Goal: Task Accomplishment & Management: Complete application form

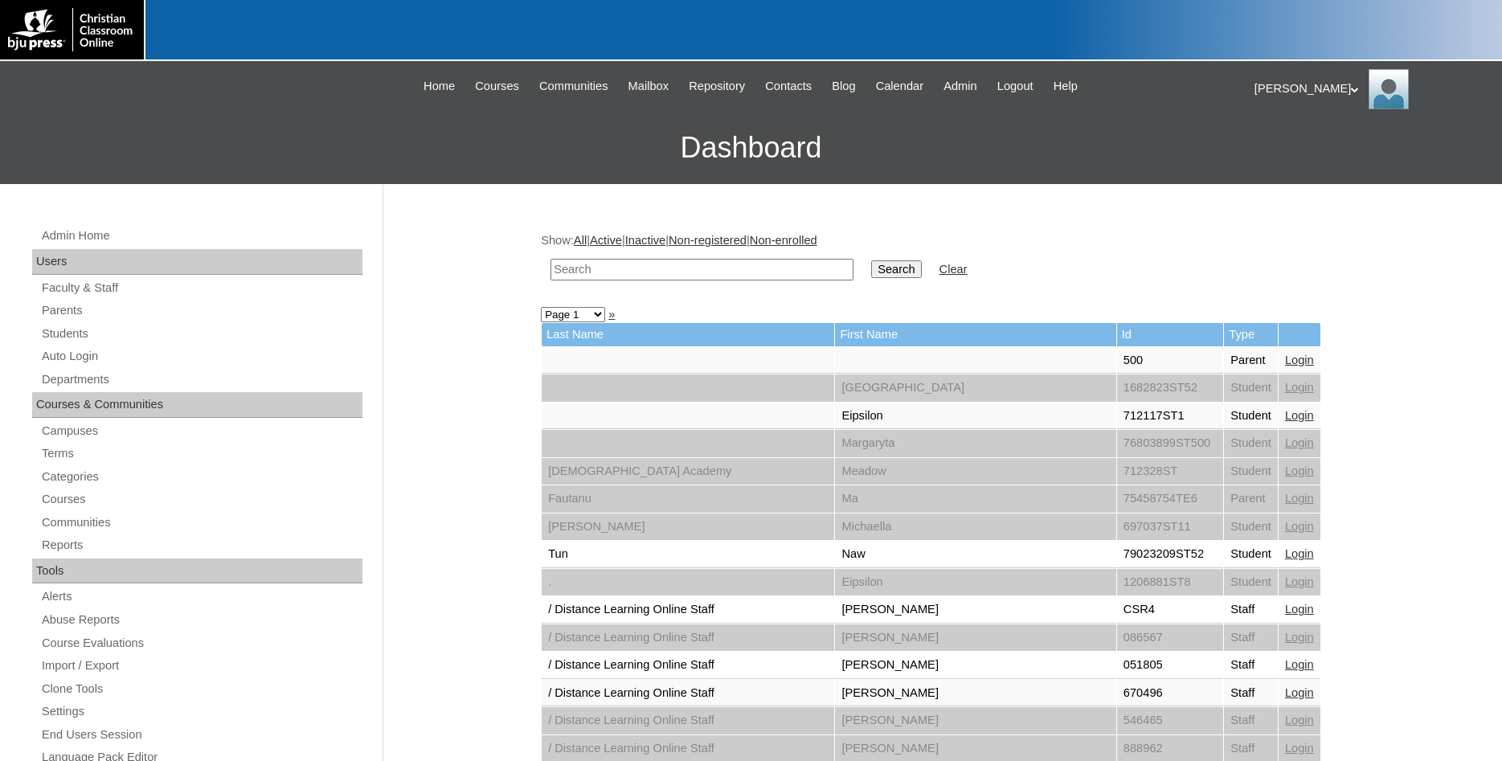
click at [664, 277] on input "text" at bounding box center [702, 270] width 303 height 22
type input "500047993"
click at [871, 260] on input "Search" at bounding box center [896, 269] width 50 height 18
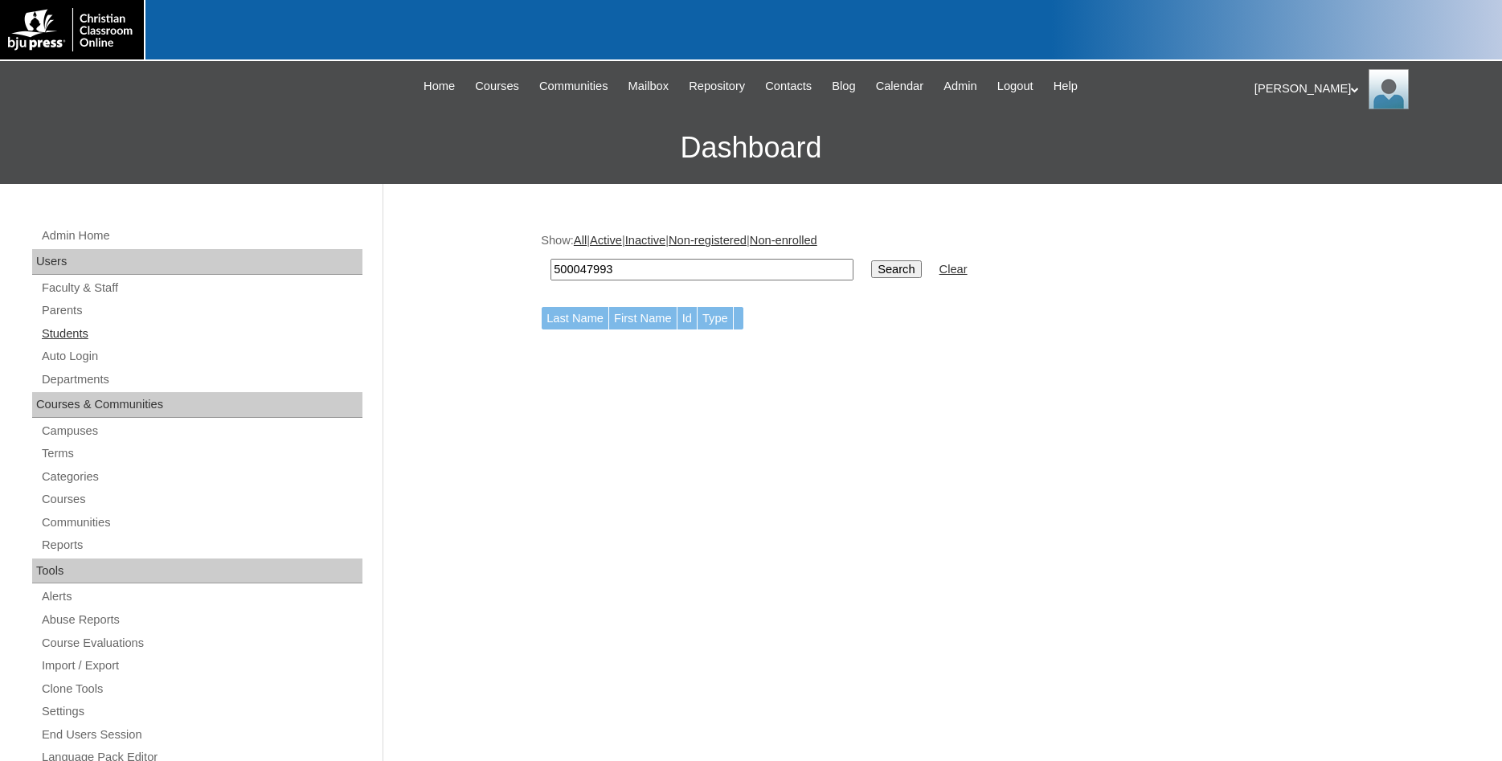
click at [71, 341] on link "Students" at bounding box center [201, 334] width 322 height 20
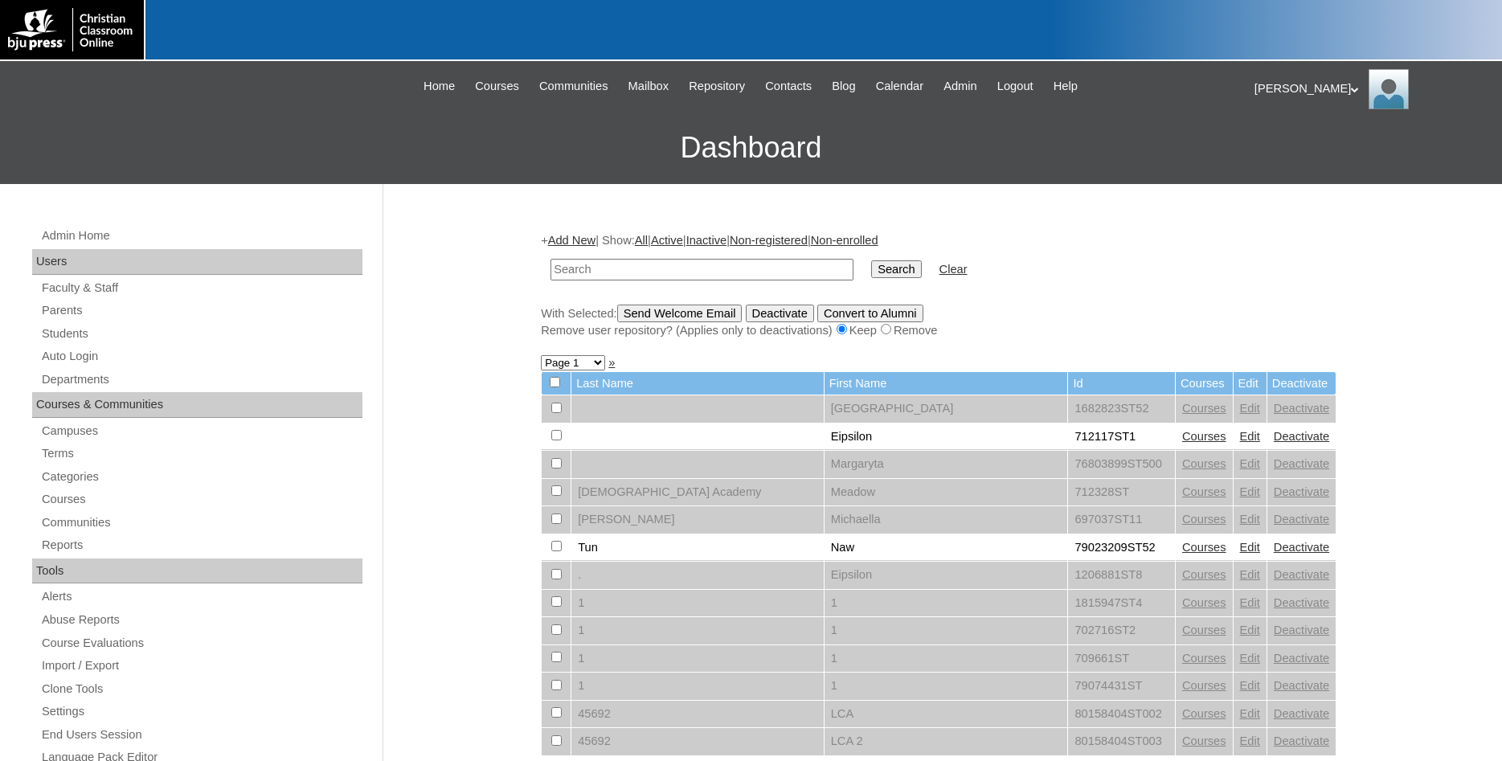
click at [626, 270] on input "text" at bounding box center [702, 270] width 303 height 22
type input "500047993"
click at [871, 260] on input "Search" at bounding box center [896, 269] width 50 height 18
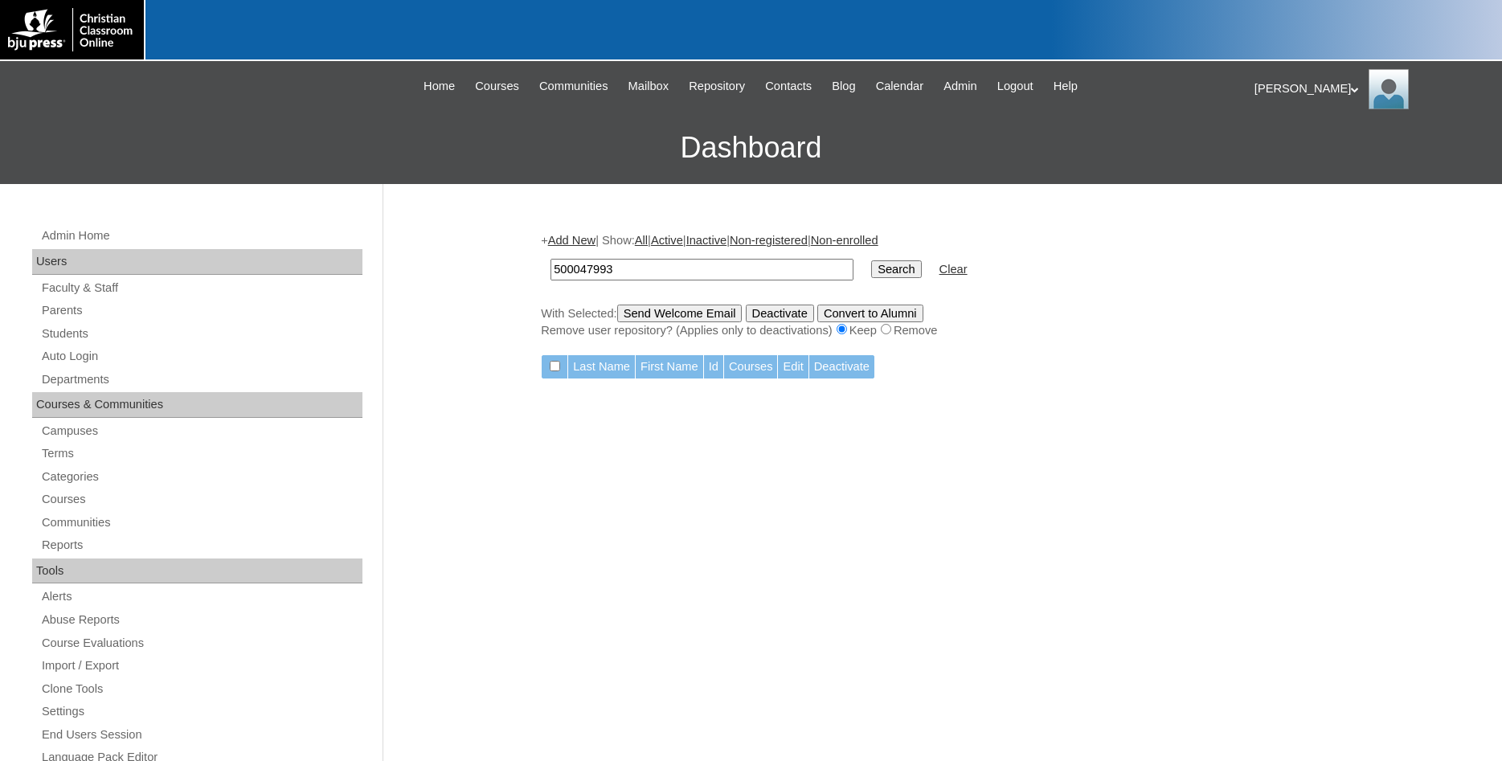
click at [581, 244] on link "Add New" at bounding box center [571, 240] width 47 height 13
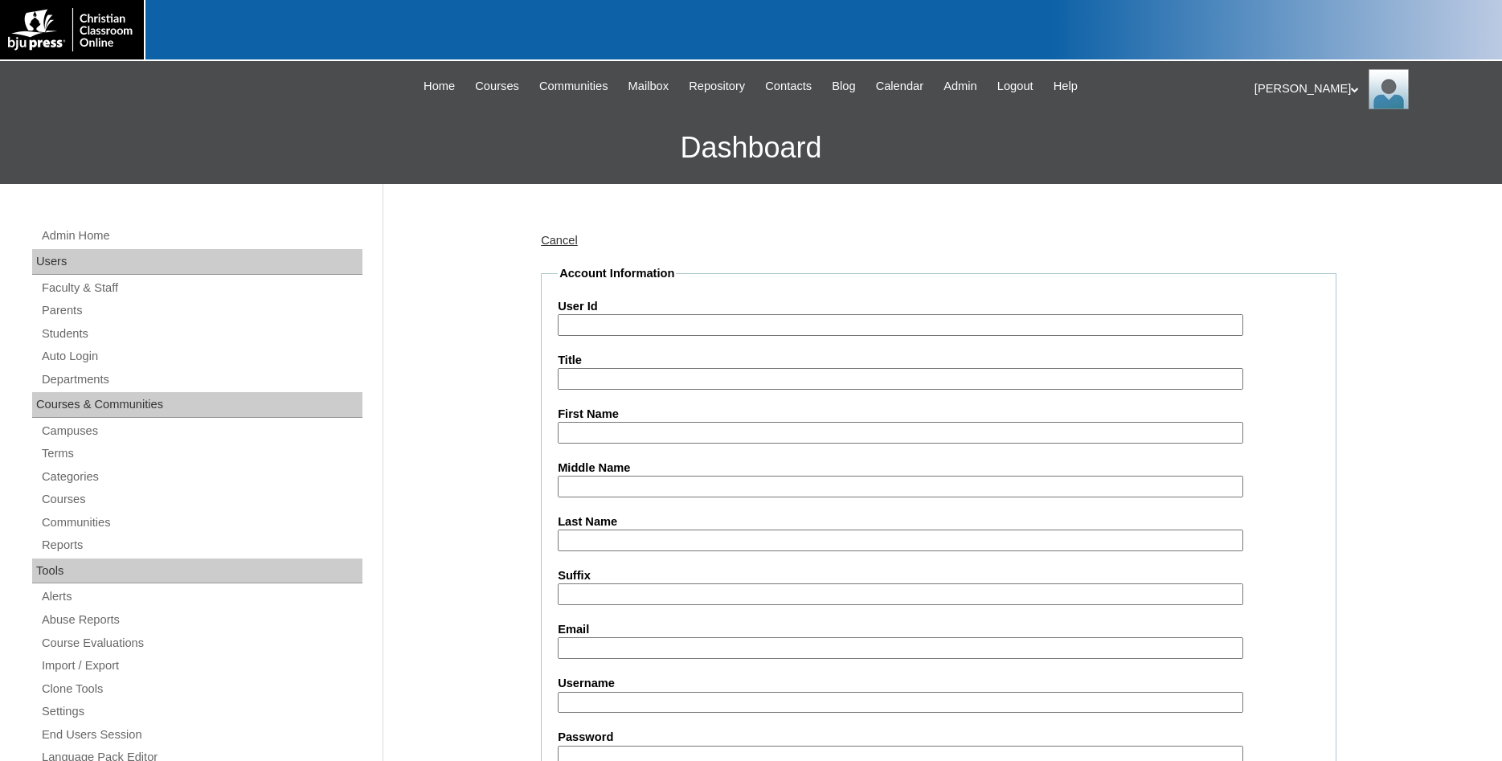
click at [662, 322] on input "User Id" at bounding box center [901, 325] width 686 height 22
type input "500047993ST01"
click at [680, 432] on input "First Name" at bounding box center [901, 433] width 686 height 22
click at [710, 431] on input "First Name" at bounding box center [901, 433] width 686 height 22
type input "Carson"
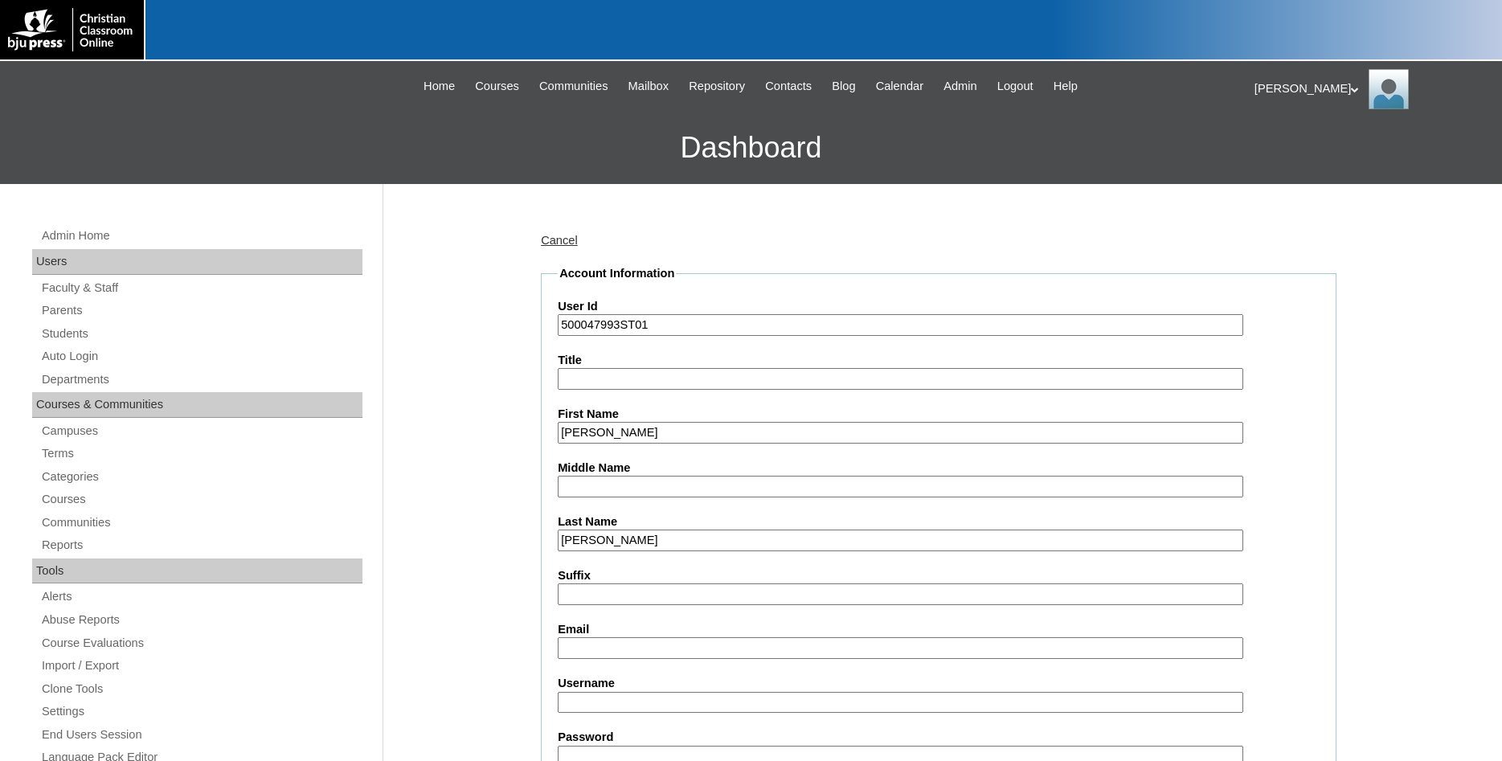
type input "Seagraves"
click at [662, 650] on input "Email" at bounding box center [901, 648] width 686 height 22
click at [642, 649] on input "carsonseagravs08@icloud.com" at bounding box center [901, 648] width 686 height 22
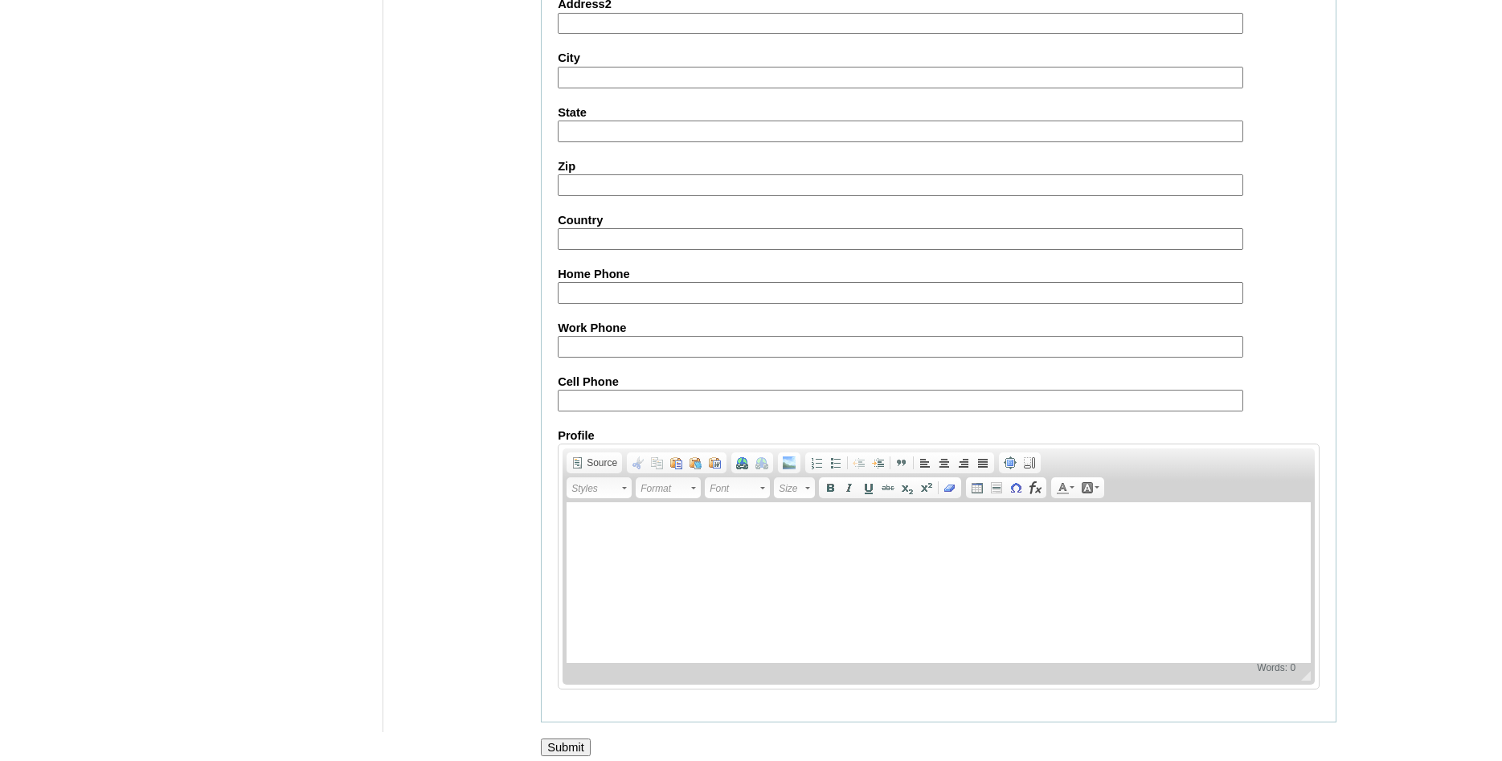
scroll to position [1711, 0]
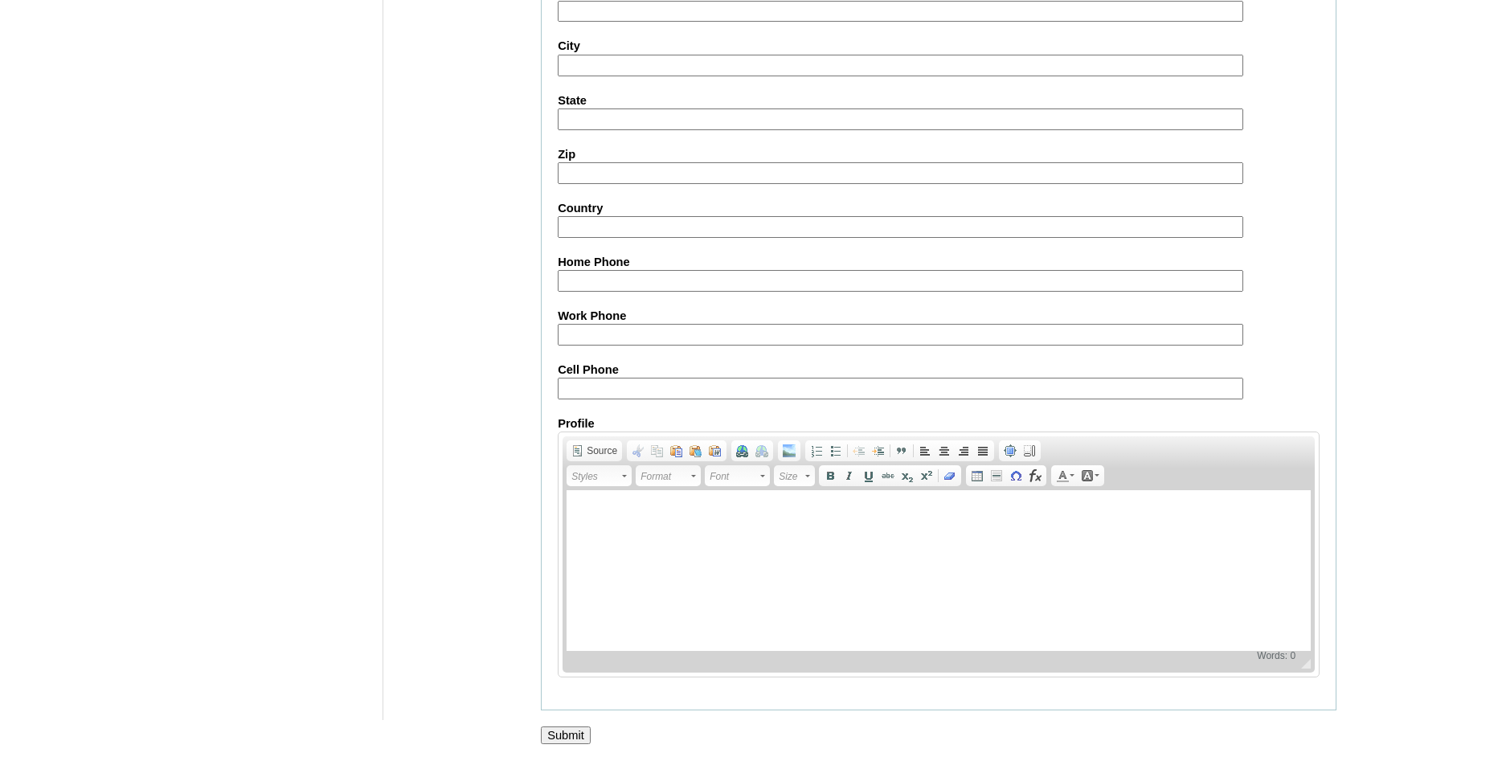
type input "carsonseagraves08@icloud.com"
click at [572, 735] on input "Submit" at bounding box center [566, 736] width 50 height 18
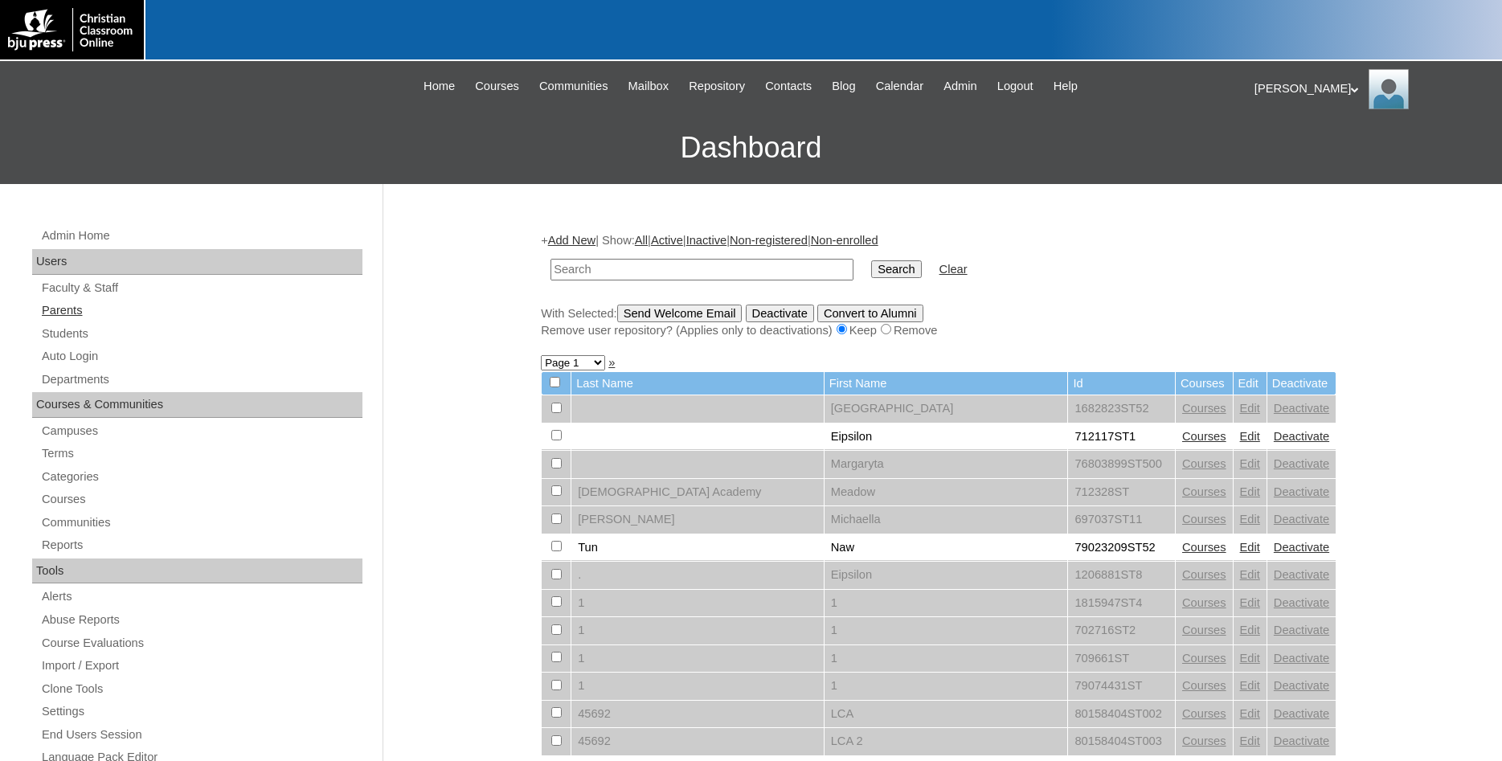
click at [67, 310] on link "Parents" at bounding box center [201, 311] width 322 height 20
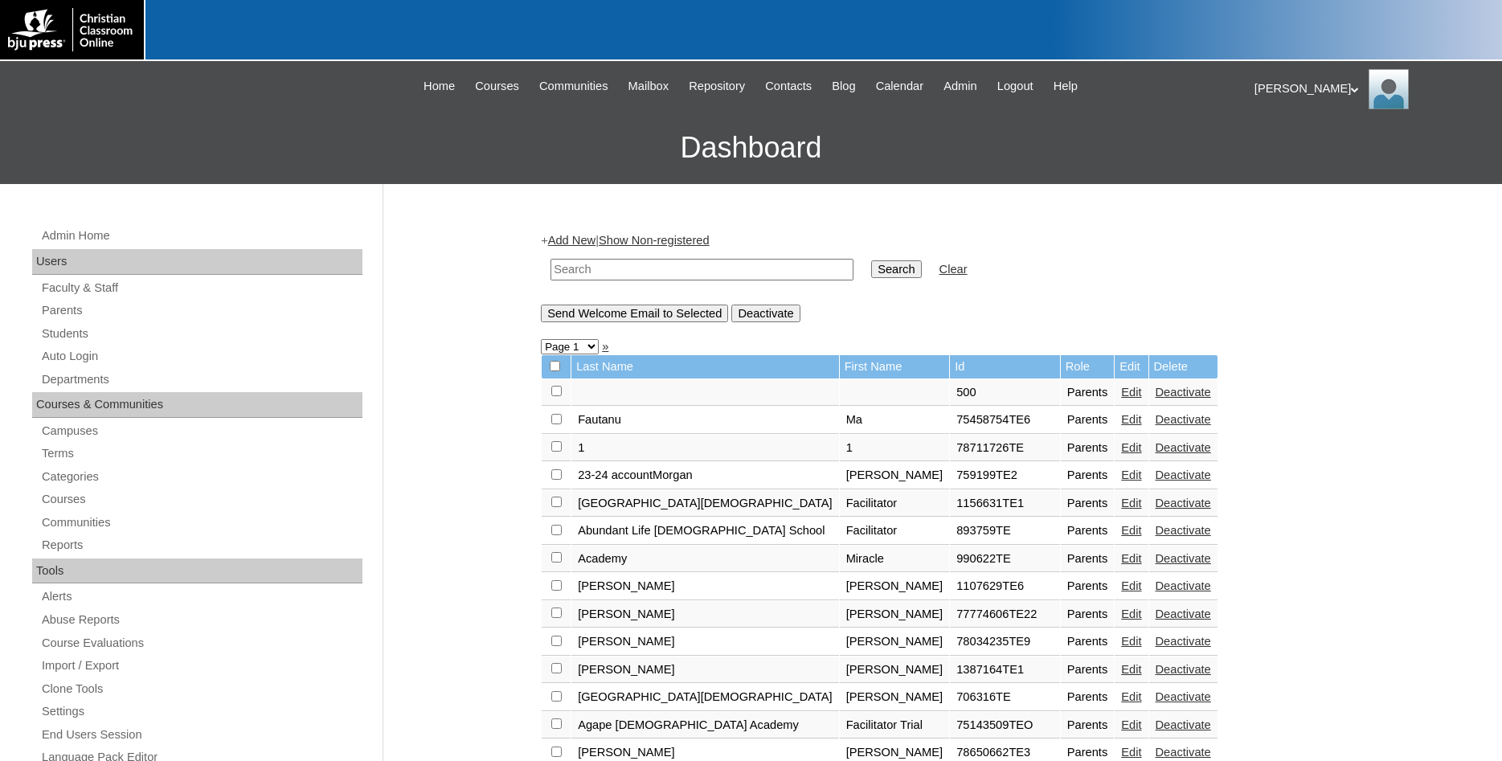
click at [726, 271] on input "text" at bounding box center [702, 270] width 303 height 22
type input "500047993"
click at [871, 260] on input "Search" at bounding box center [896, 269] width 50 height 18
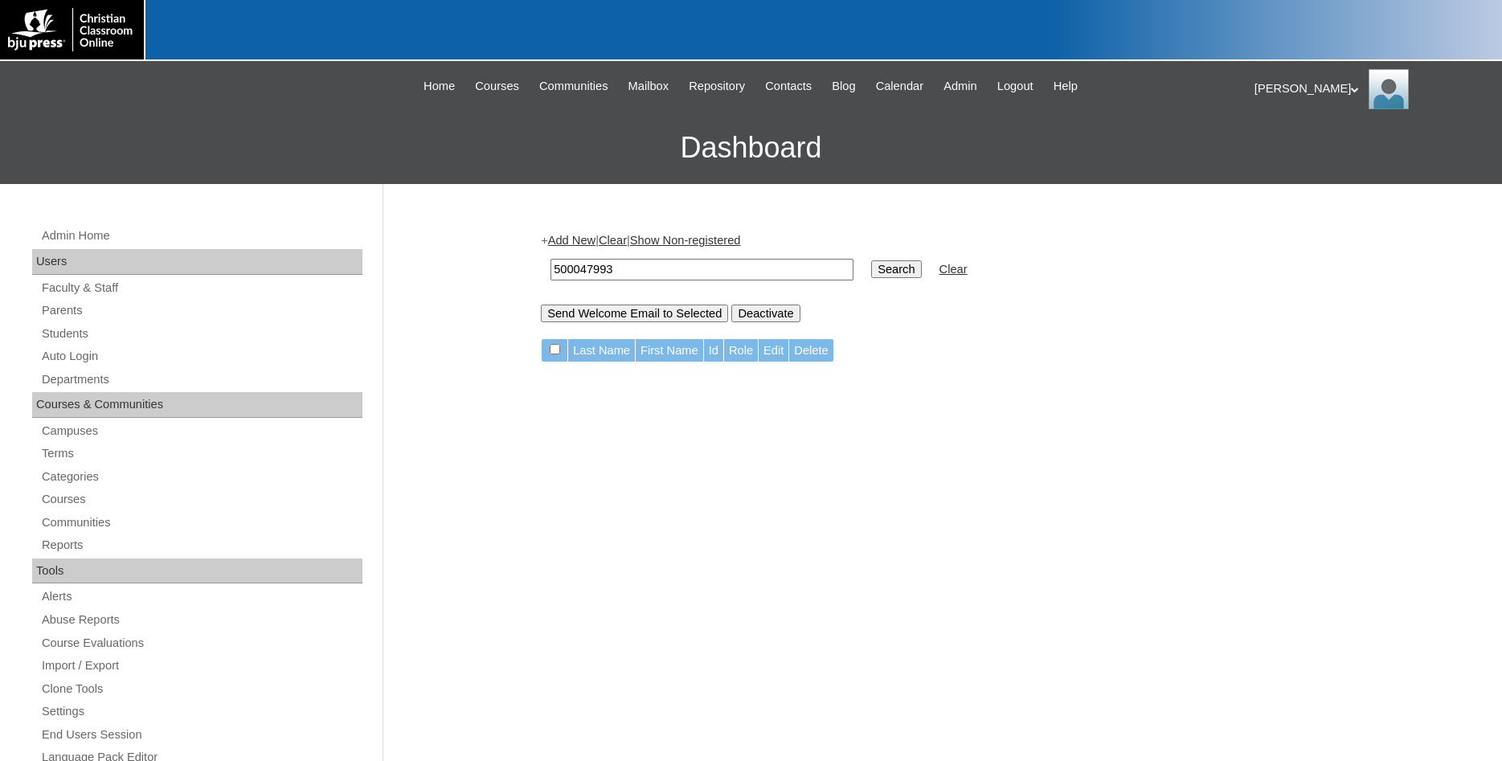
click at [576, 241] on link "Add New" at bounding box center [571, 240] width 47 height 13
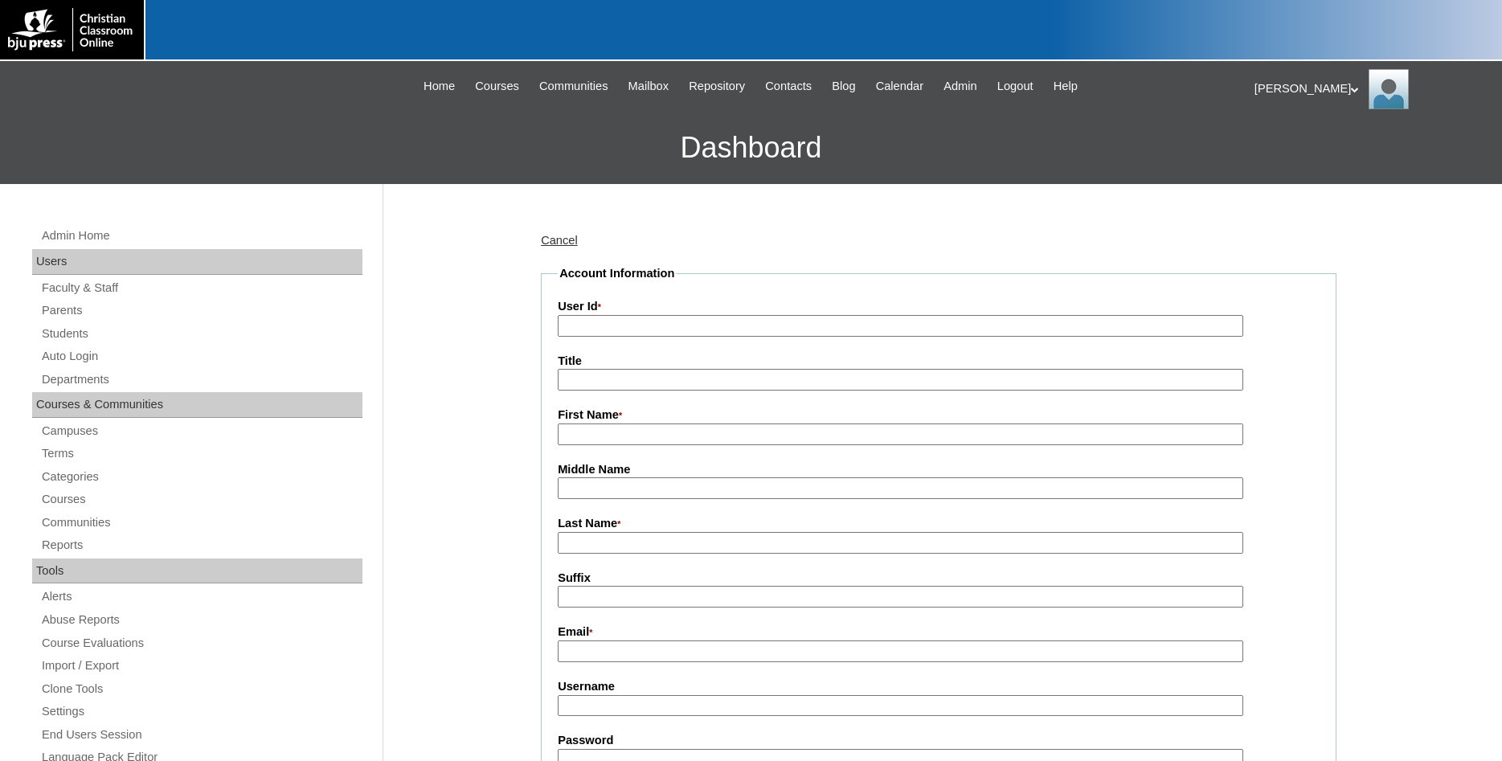
click at [638, 325] on input "User Id *" at bounding box center [901, 326] width 686 height 22
type input "500047993TE01"
click at [603, 436] on input "First Name *" at bounding box center [901, 435] width 686 height 22
type input "Melissa"
click at [637, 544] on input "Last Name *" at bounding box center [901, 543] width 686 height 22
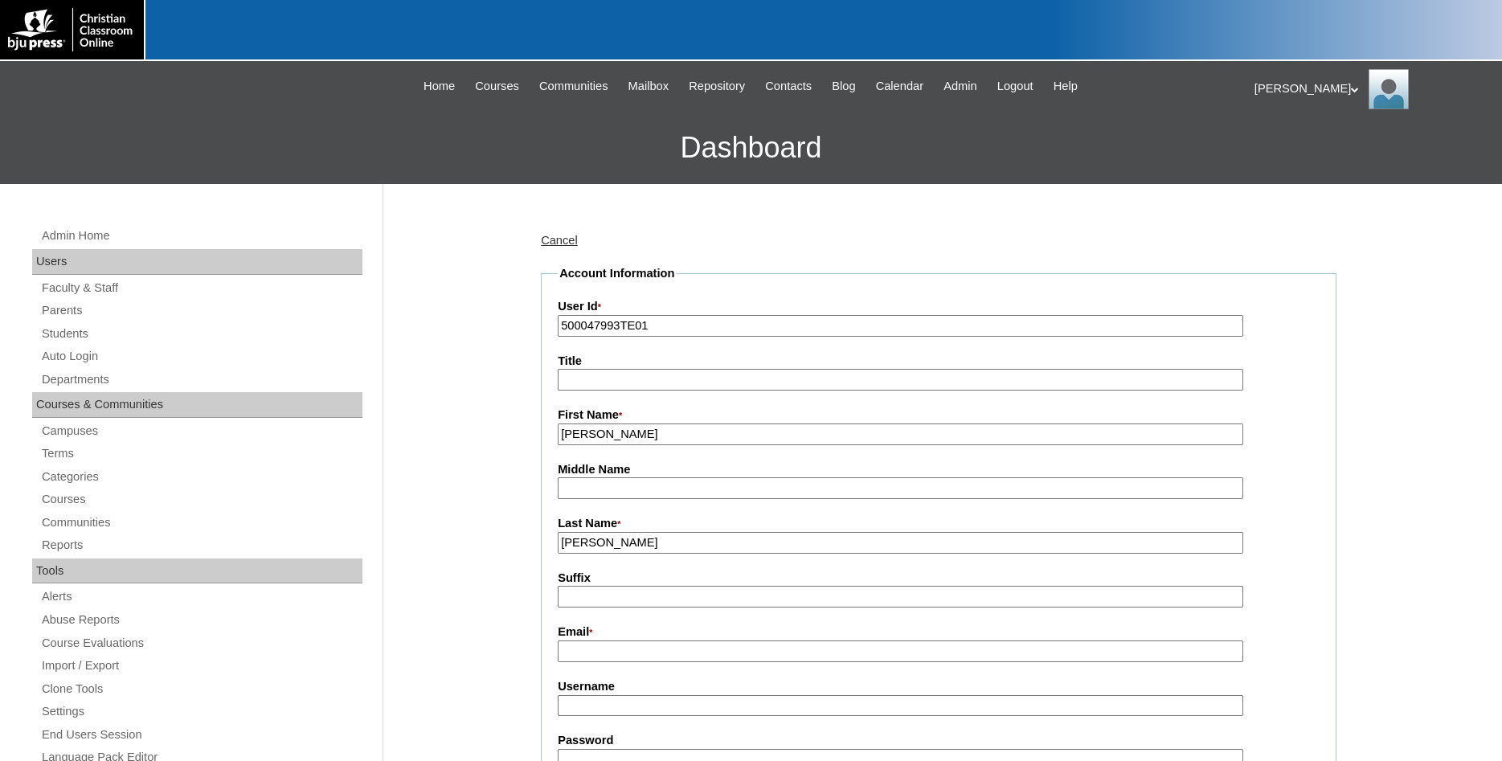
type input "Drye"
click at [635, 657] on input "Email *" at bounding box center [901, 652] width 686 height 22
click at [649, 650] on input "Email *" at bounding box center [901, 652] width 686 height 22
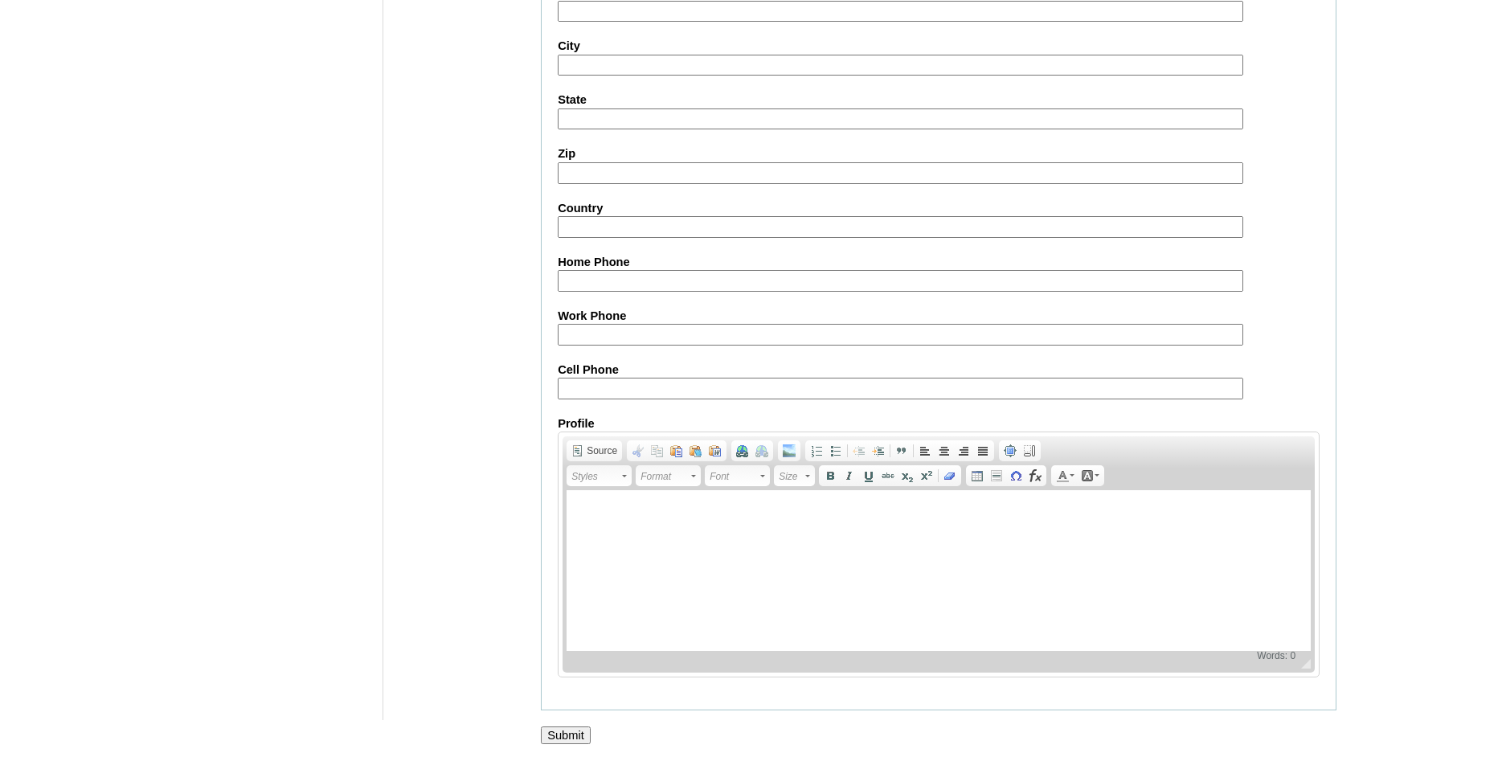
scroll to position [1419, 0]
type input "mdryelegacyhsco@gmail.com"
click at [575, 730] on input "Submit" at bounding box center [566, 736] width 50 height 18
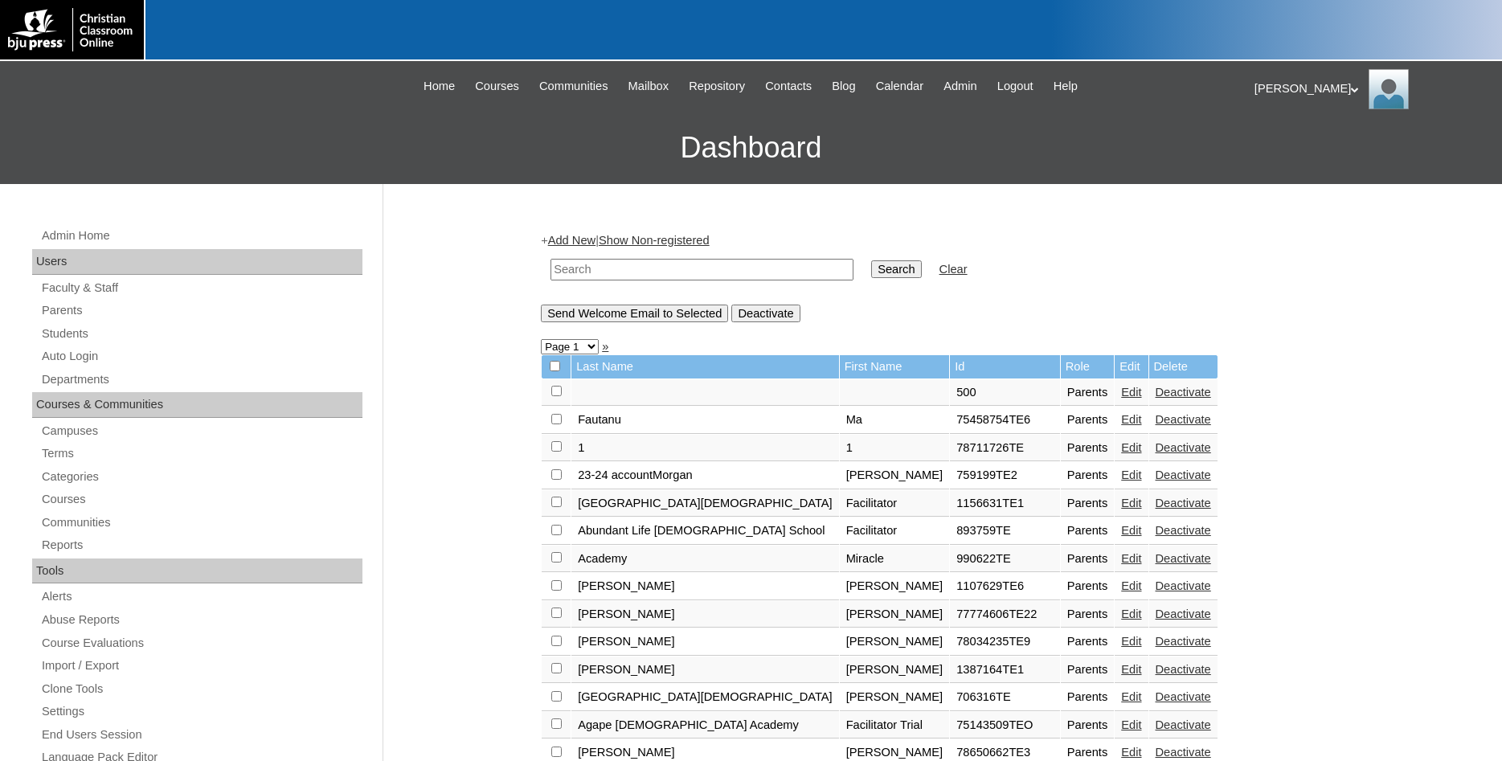
click at [646, 268] on input "text" at bounding box center [702, 270] width 303 height 22
type input "500047993"
click at [871, 260] on input "Search" at bounding box center [896, 269] width 50 height 18
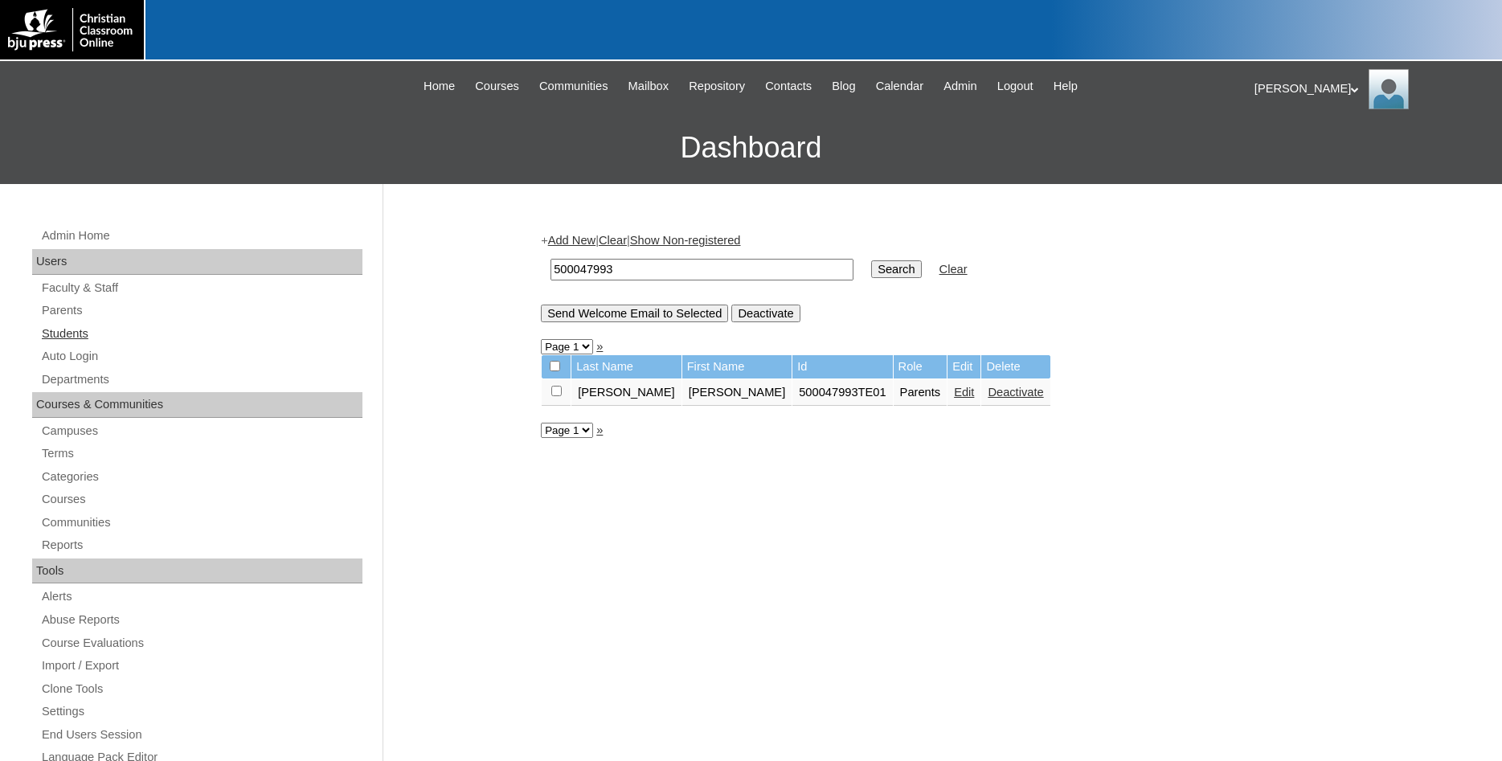
click at [72, 340] on link "Students" at bounding box center [201, 334] width 322 height 20
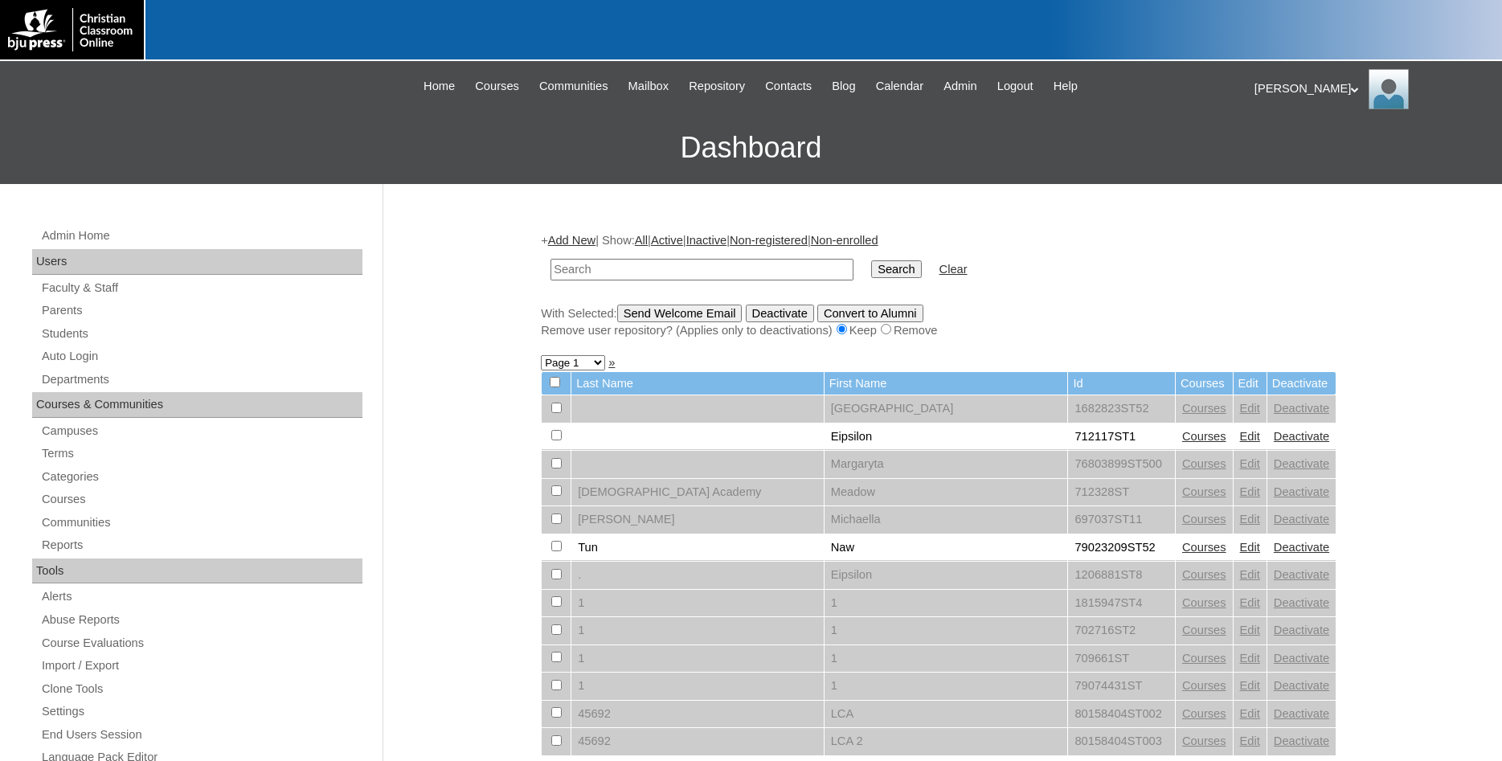
click at [678, 269] on input "text" at bounding box center [702, 270] width 303 height 22
type input "500047993"
click at [871, 260] on input "Search" at bounding box center [896, 269] width 50 height 18
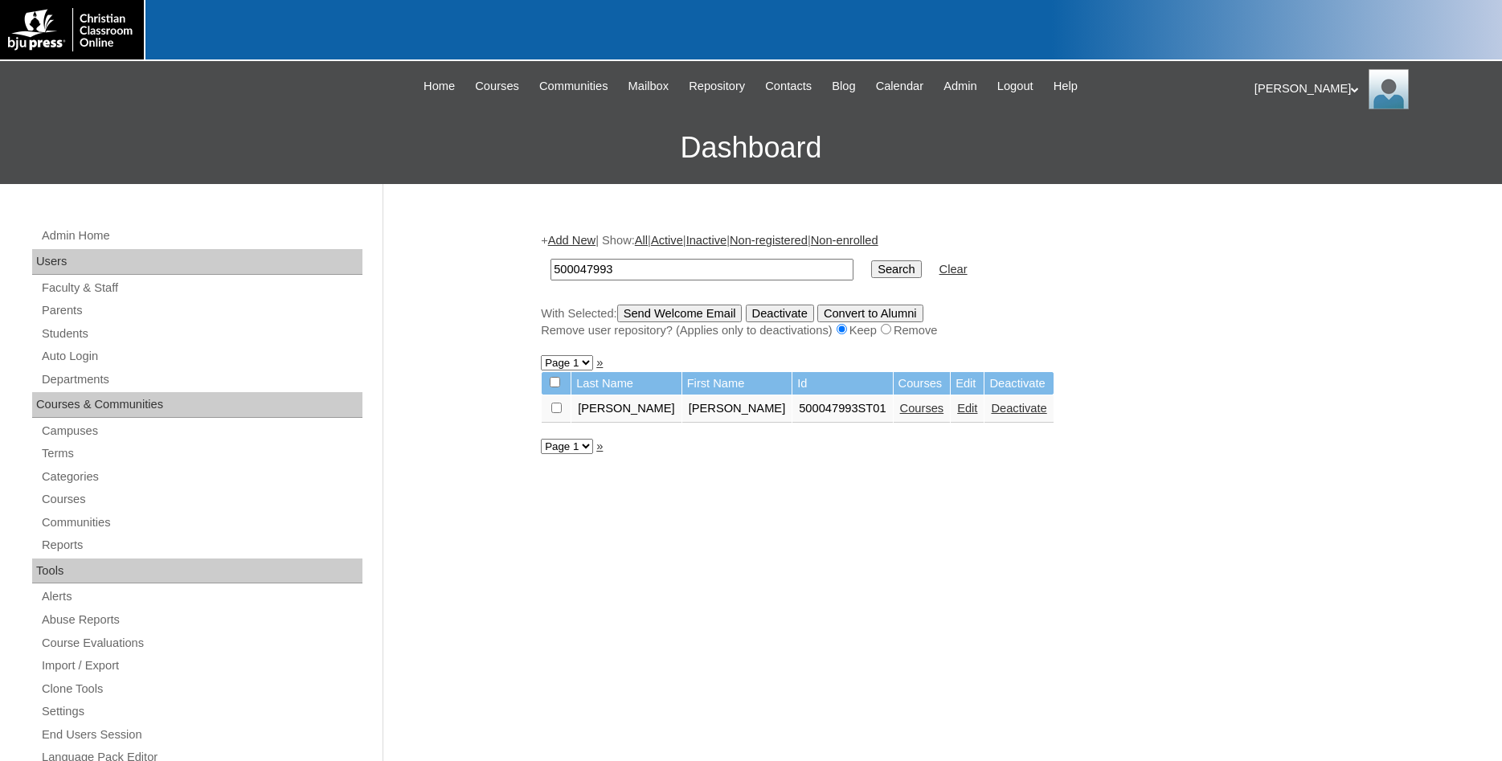
click at [957, 415] on link "Edit" at bounding box center [967, 408] width 20 height 13
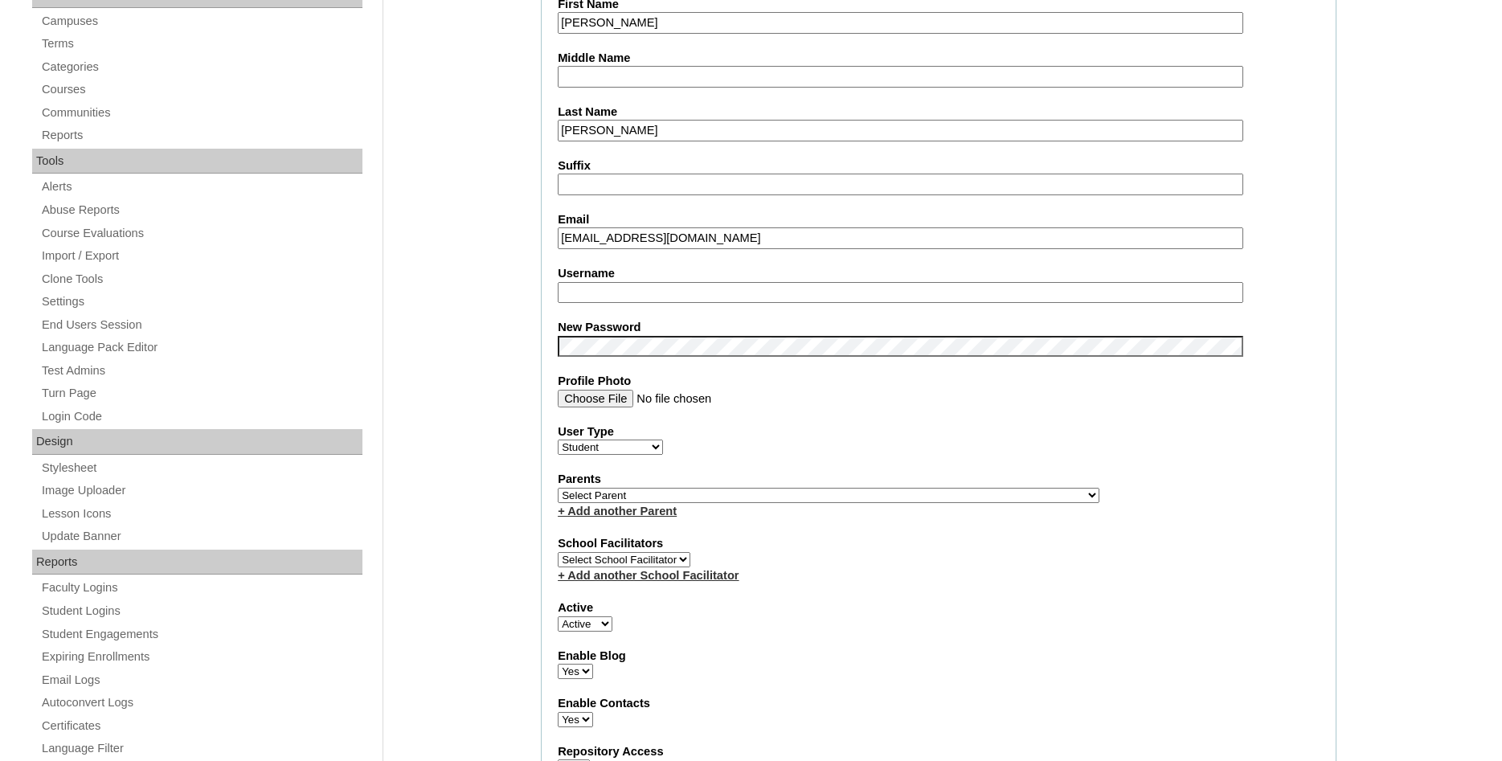
select select "37479"
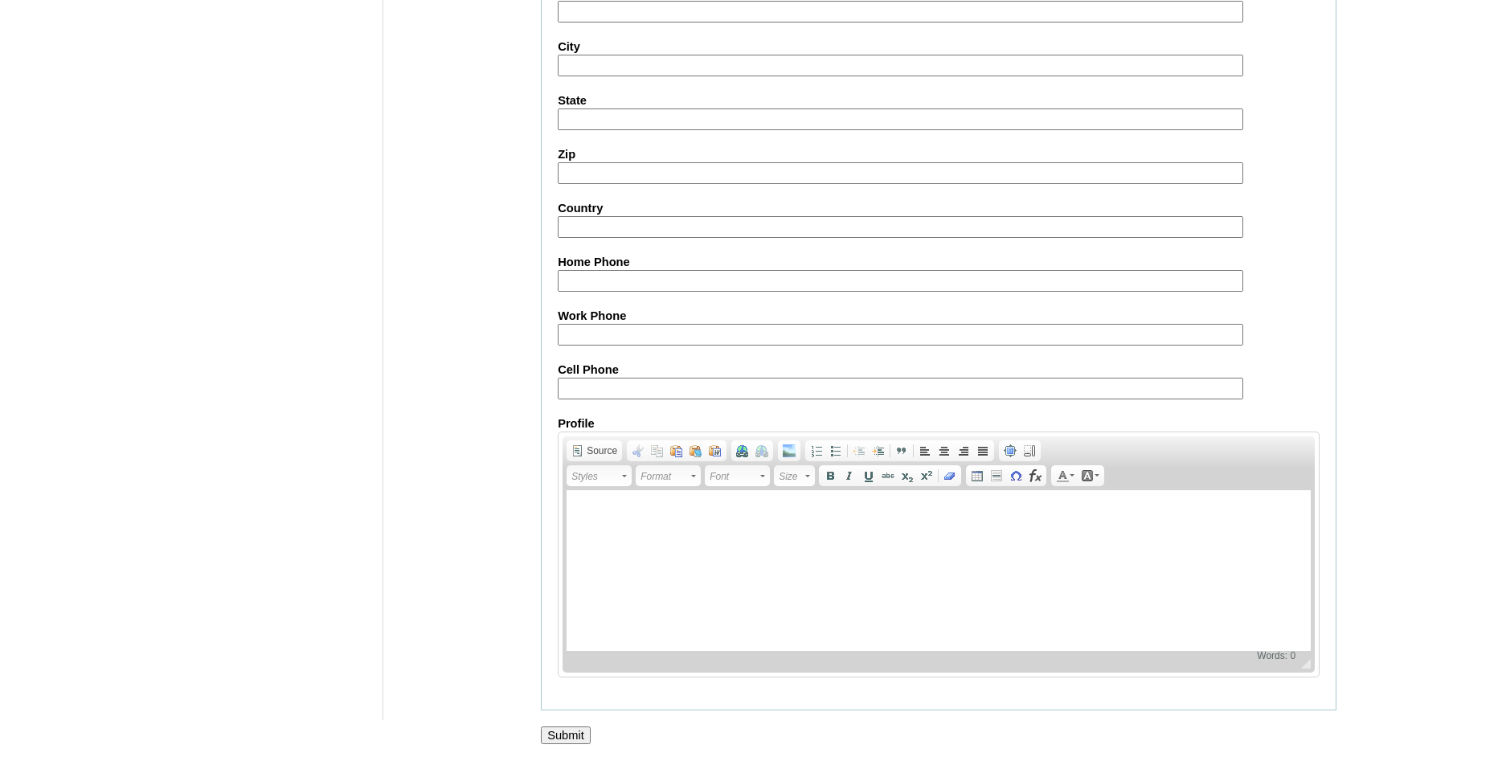
scroll to position [1699, 0]
click at [576, 737] on input "Submit" at bounding box center [566, 736] width 50 height 18
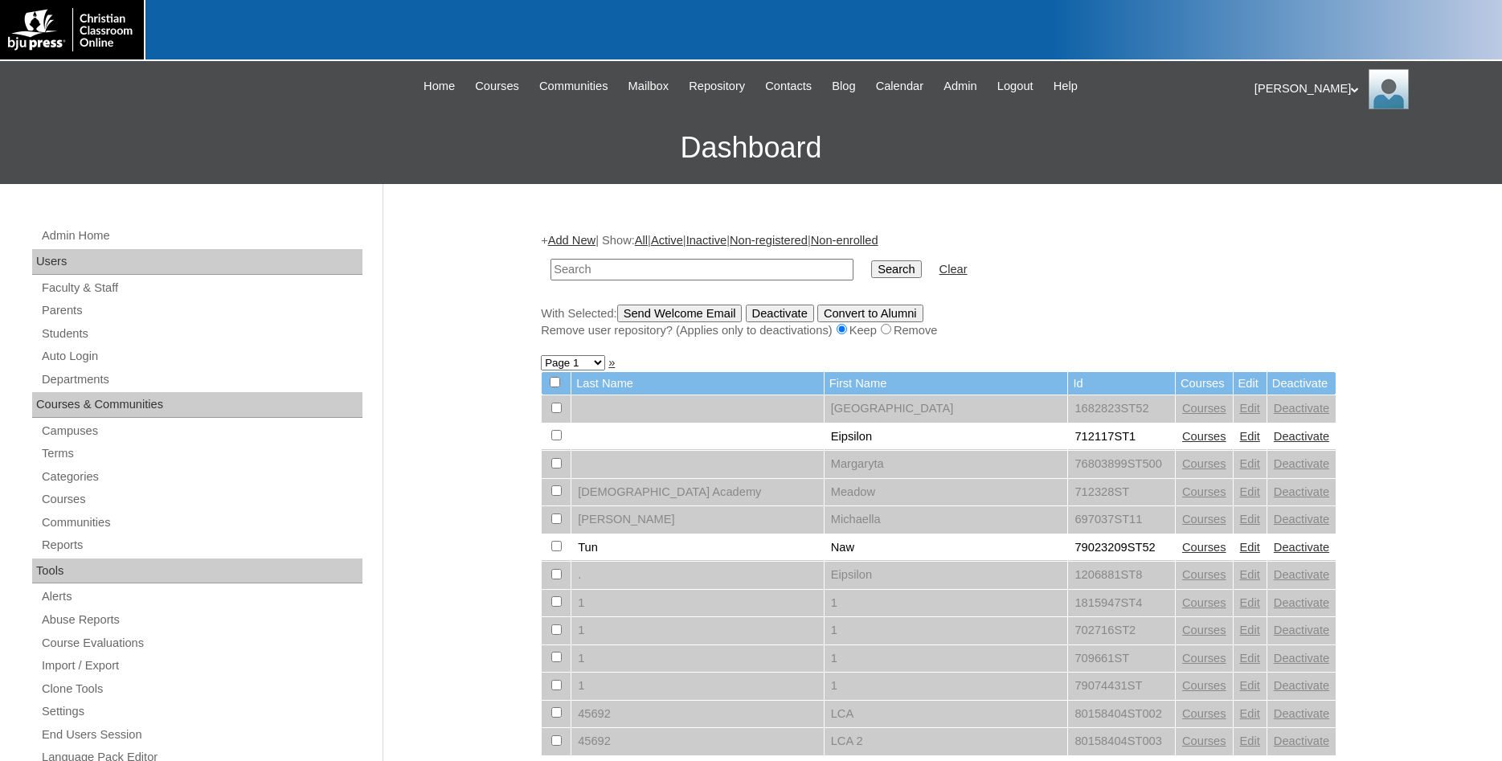
click at [691, 272] on input "text" at bounding box center [702, 270] width 303 height 22
type input "500047993"
click at [871, 260] on input "Search" at bounding box center [896, 269] width 50 height 18
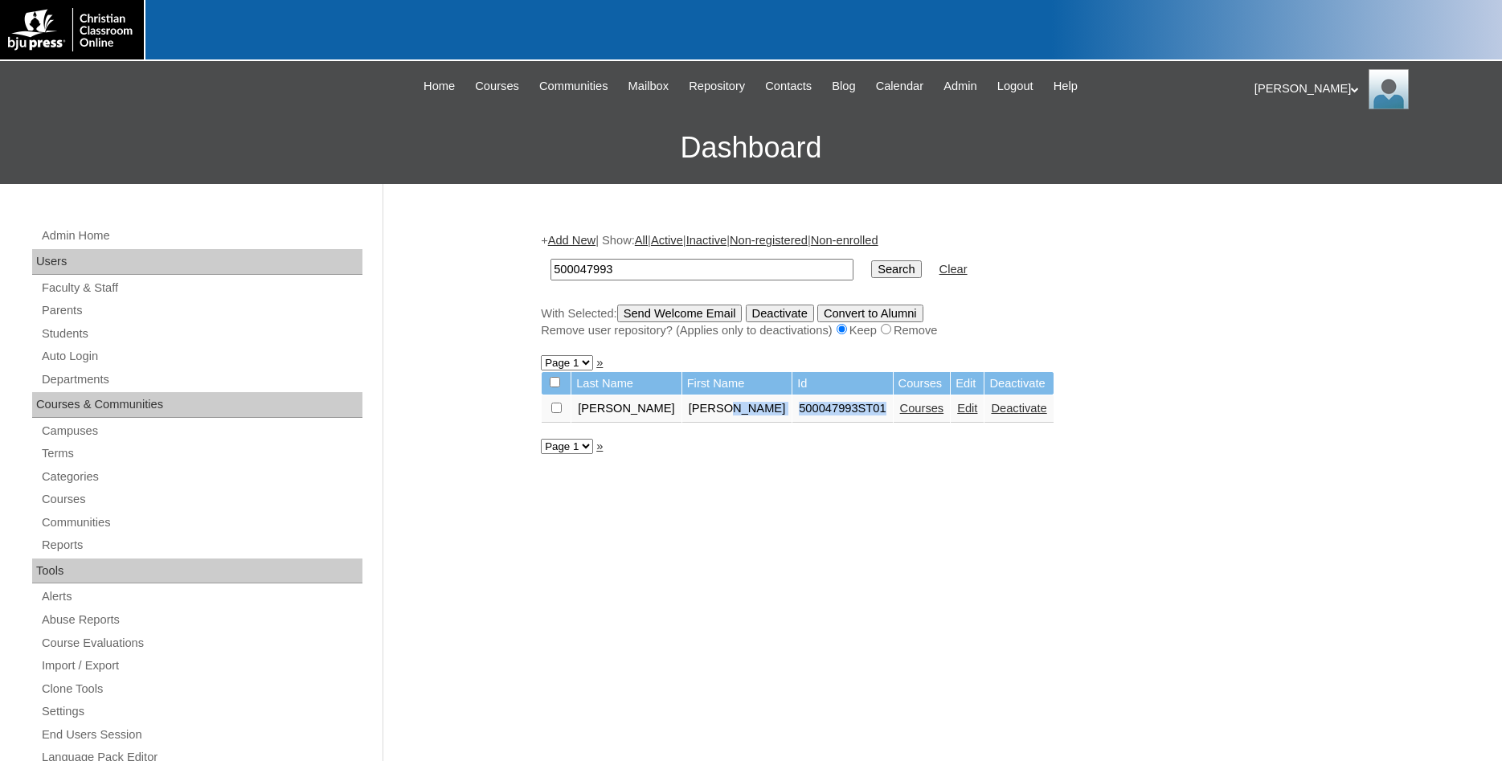
drag, startPoint x: 806, startPoint y: 416, endPoint x: 699, endPoint y: 427, distance: 108.3
click at [699, 423] on tr "Seagraves Carson 500047993ST01 Courses Edit Deactivate" at bounding box center [798, 409] width 512 height 27
copy tr "500047993ST01"
click at [583, 239] on link "Add New" at bounding box center [571, 240] width 47 height 13
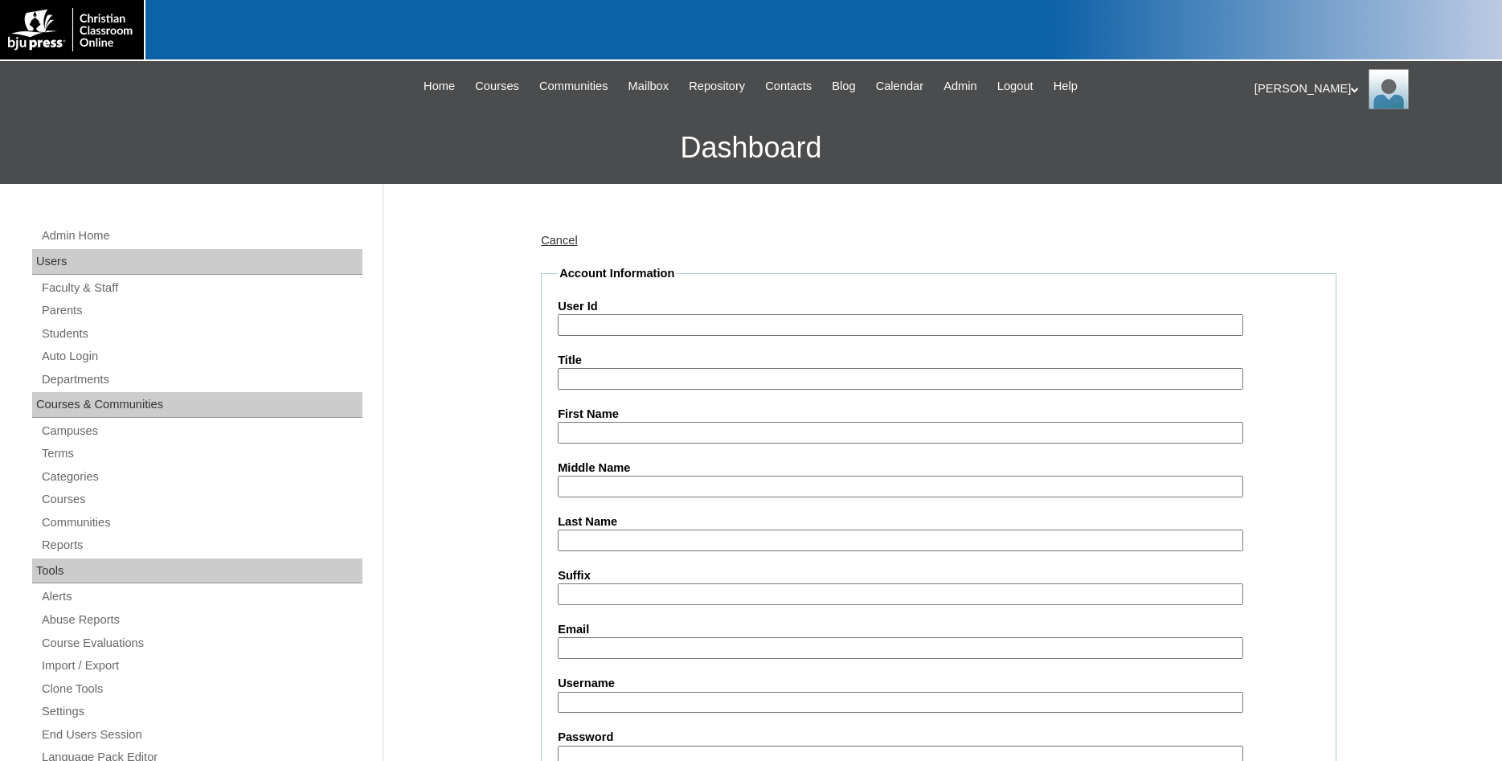
click at [655, 332] on input "User Id" at bounding box center [901, 325] width 686 height 22
paste input "500047993ST01"
type input "500047993ST02"
click at [663, 436] on input "First Name" at bounding box center [901, 433] width 686 height 22
click at [846, 432] on input "First Name" at bounding box center [901, 433] width 686 height 22
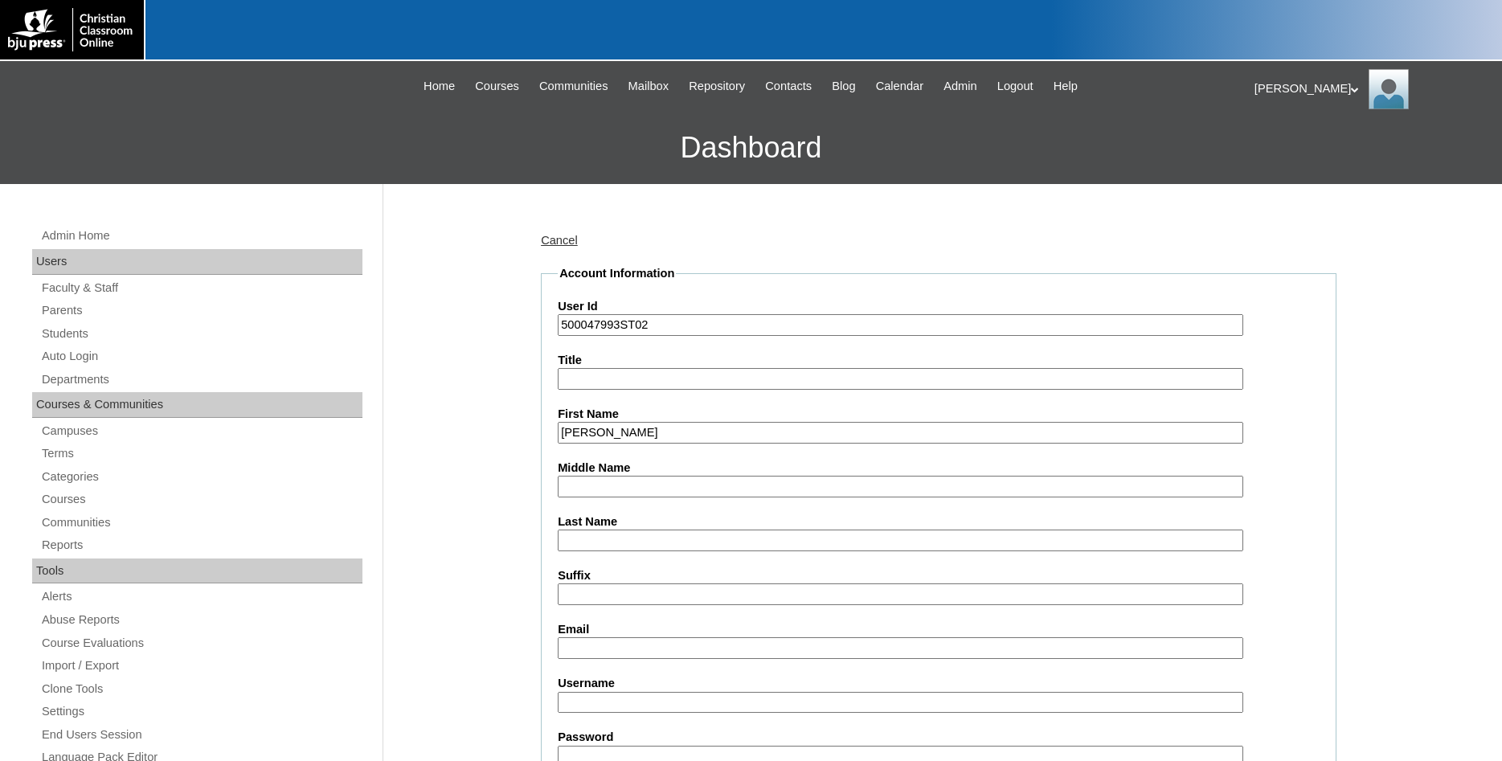
type input "Reese"
type input "Drye"
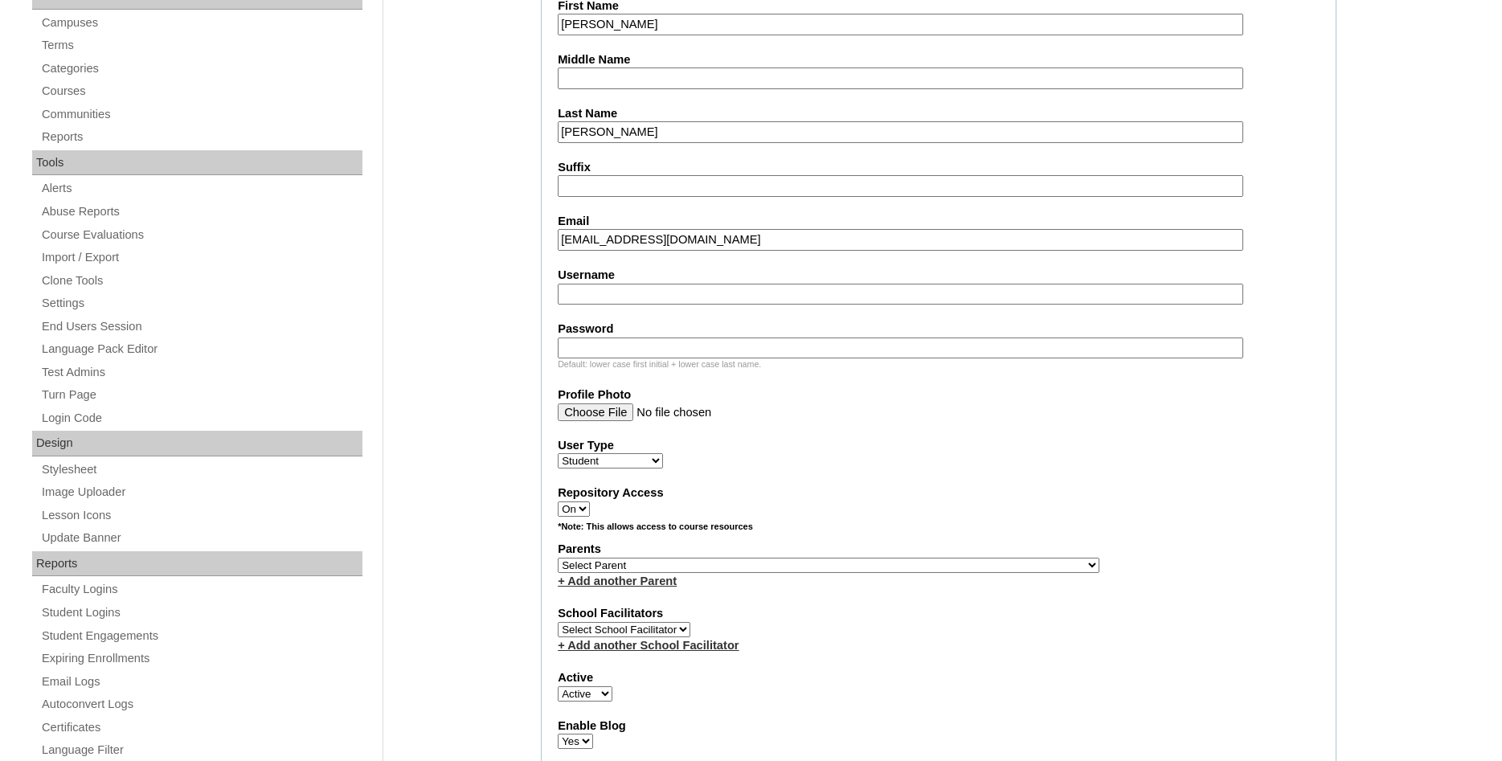
scroll to position [410, 0]
type input "dryereese@gmail.com"
select select "37479"
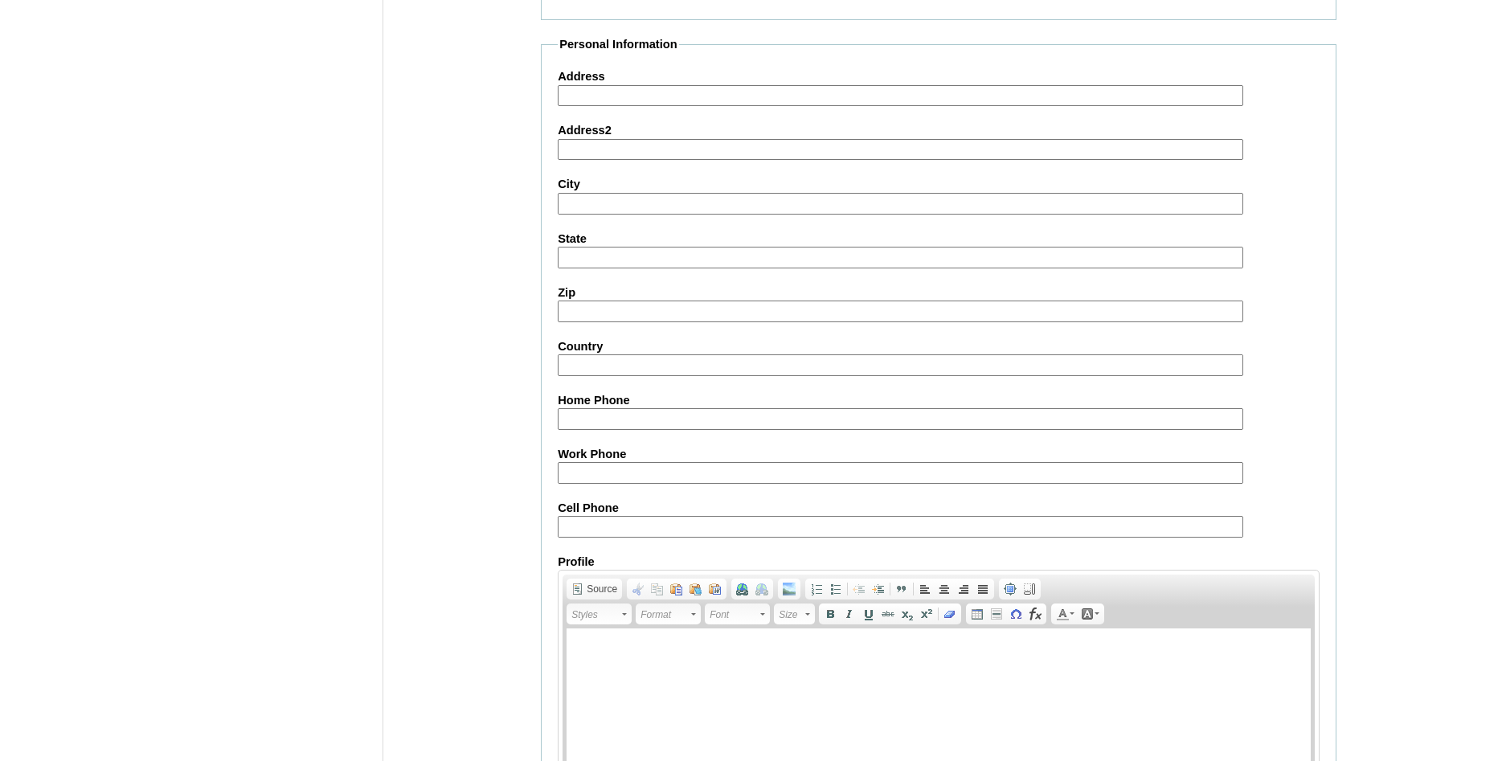
scroll to position [1711, 0]
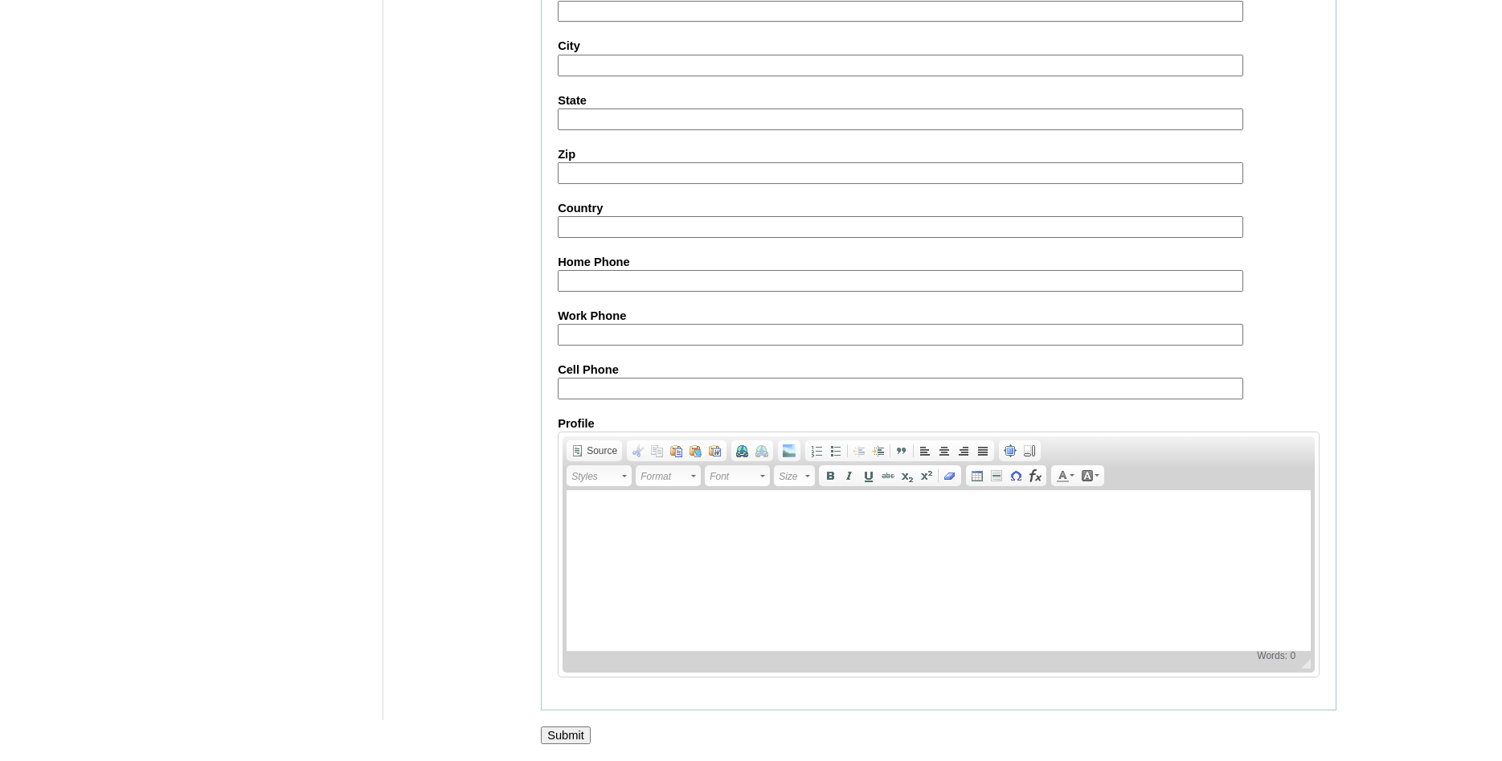
click at [564, 732] on input "Submit" at bounding box center [566, 736] width 50 height 18
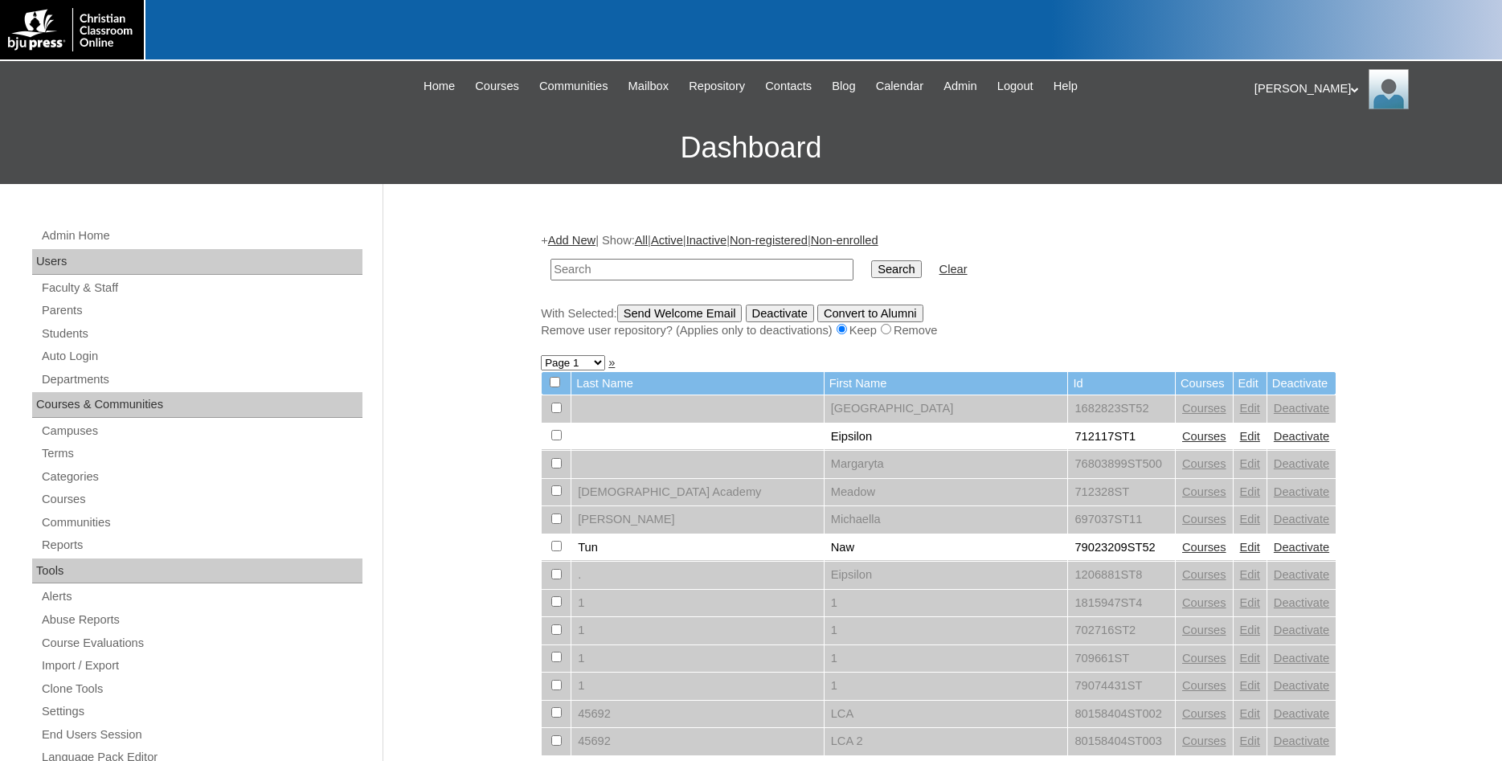
click at [576, 242] on link "Add New" at bounding box center [571, 240] width 47 height 13
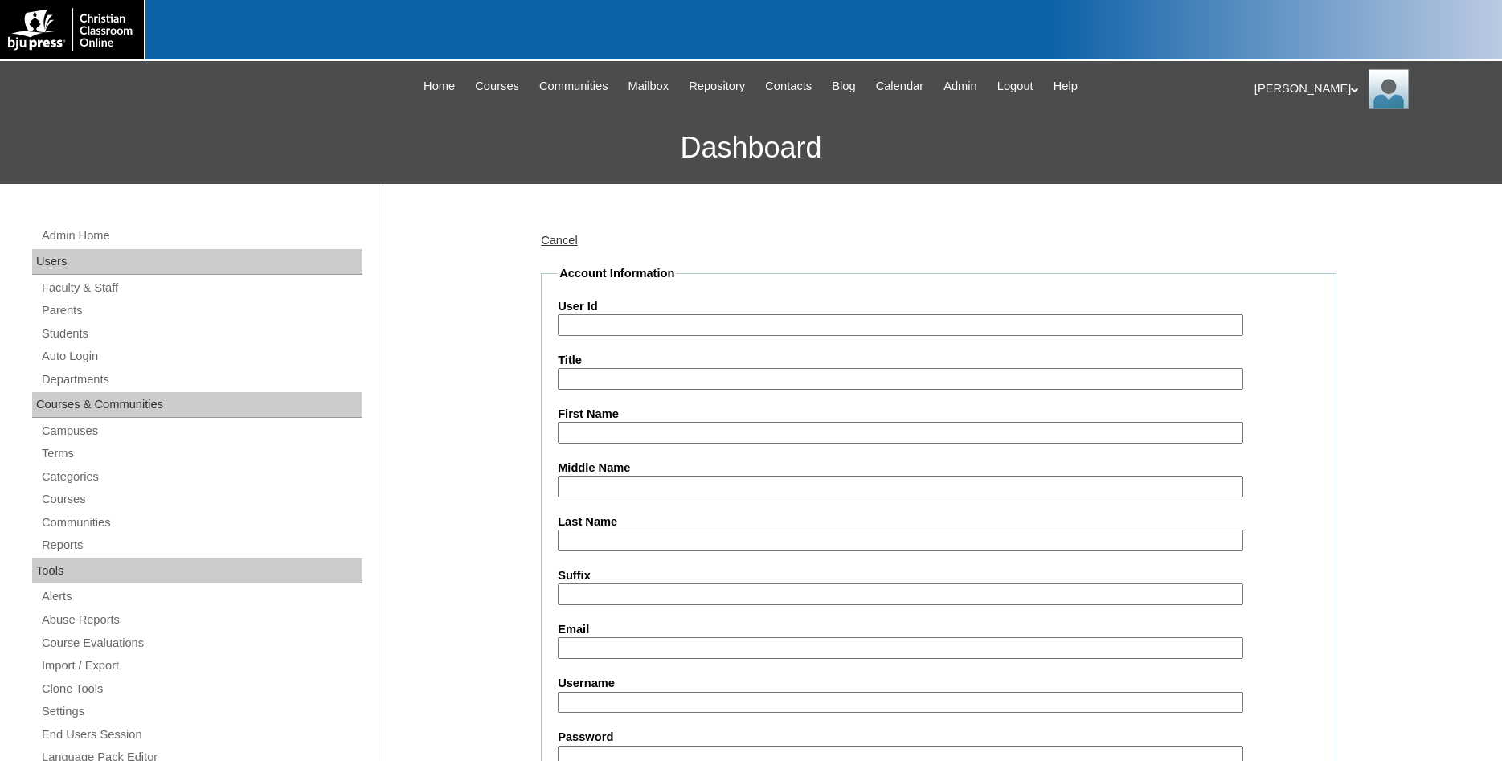
click at [633, 324] on input "User Id" at bounding box center [901, 325] width 686 height 22
paste input "500047993ST01"
type input "500047993ST03"
click at [617, 435] on input "First Name" at bounding box center [901, 433] width 686 height 22
type input "Jacob"
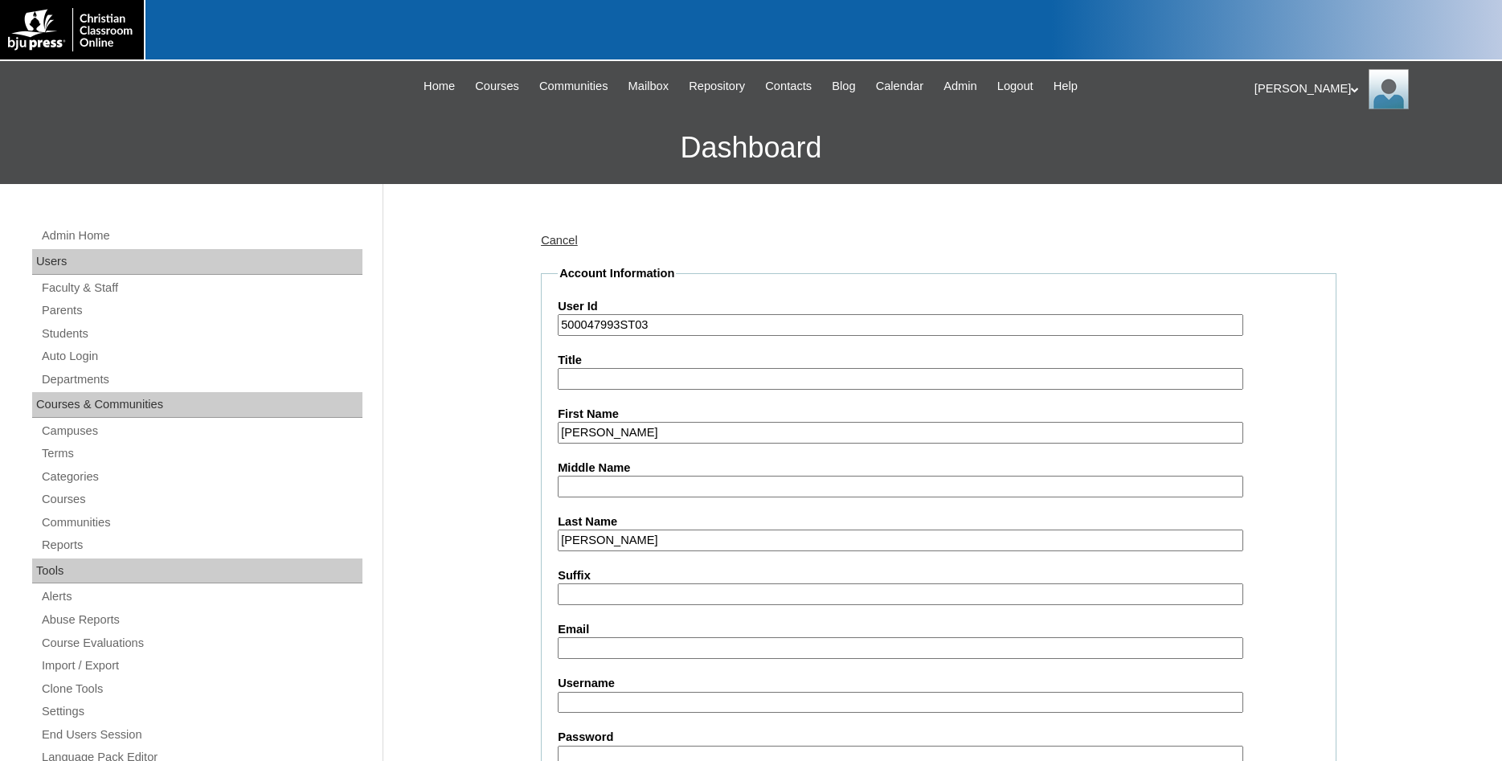
type input "Seagraves"
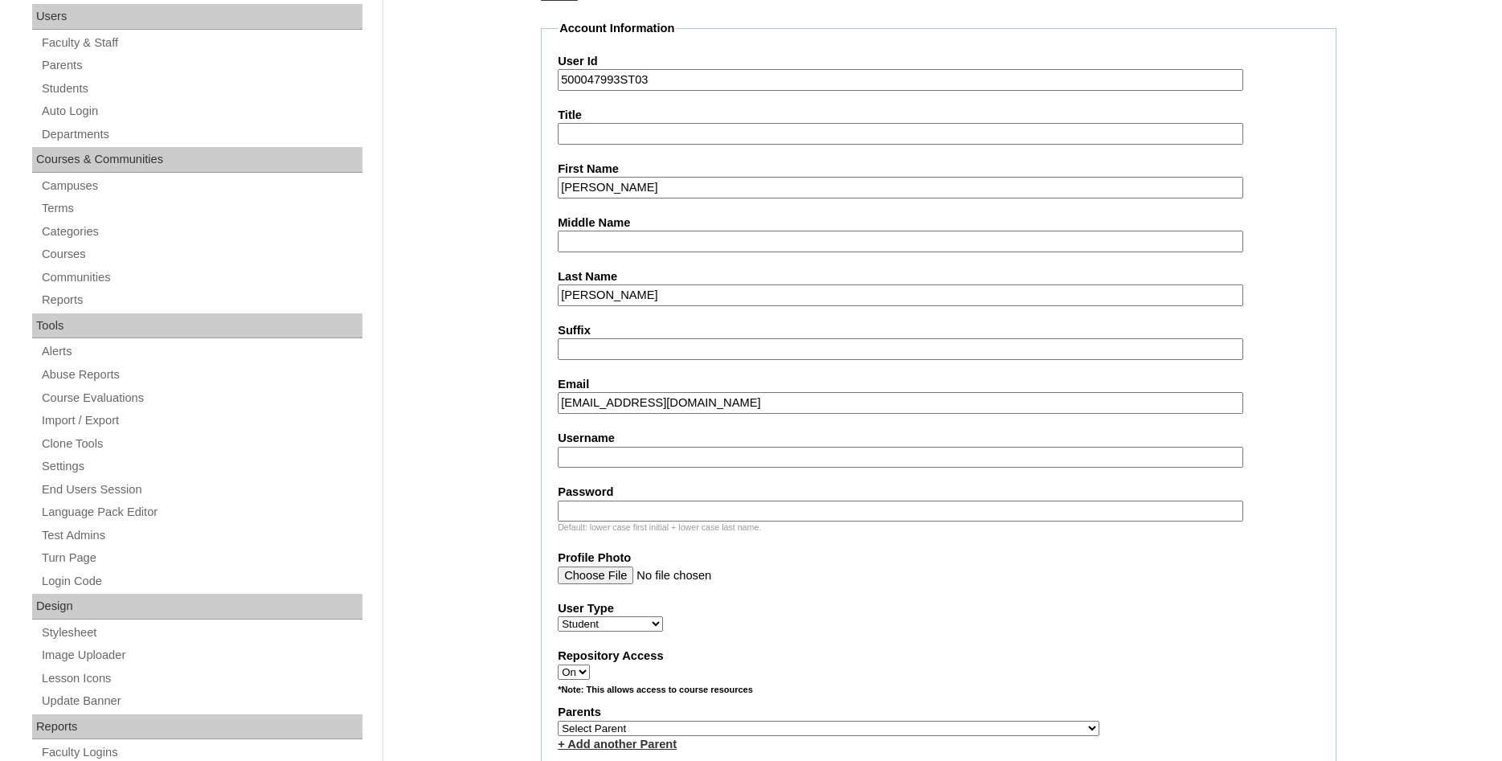
scroll to position [328, 0]
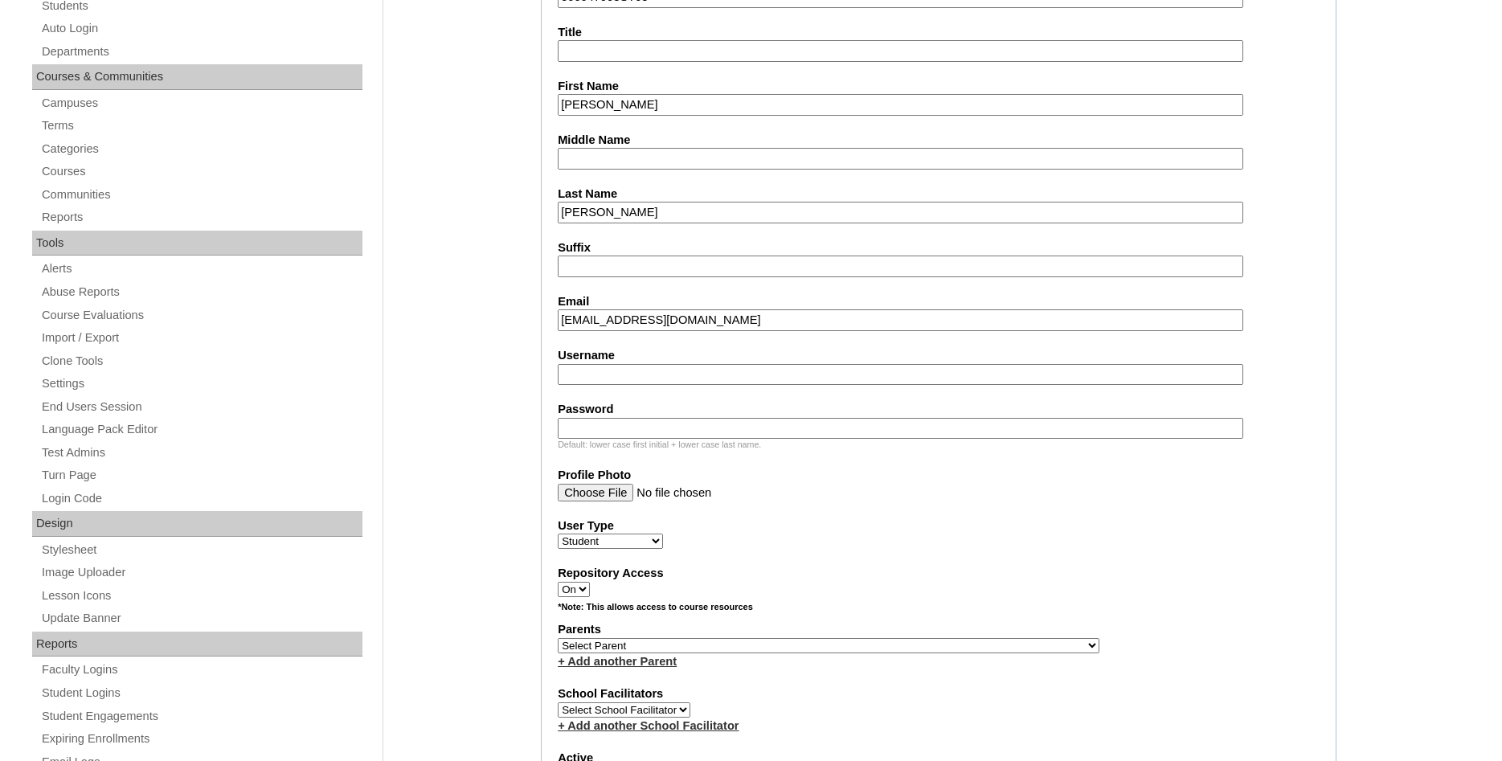
type input "jbirdseagraves@gmail.com"
select select "37479"
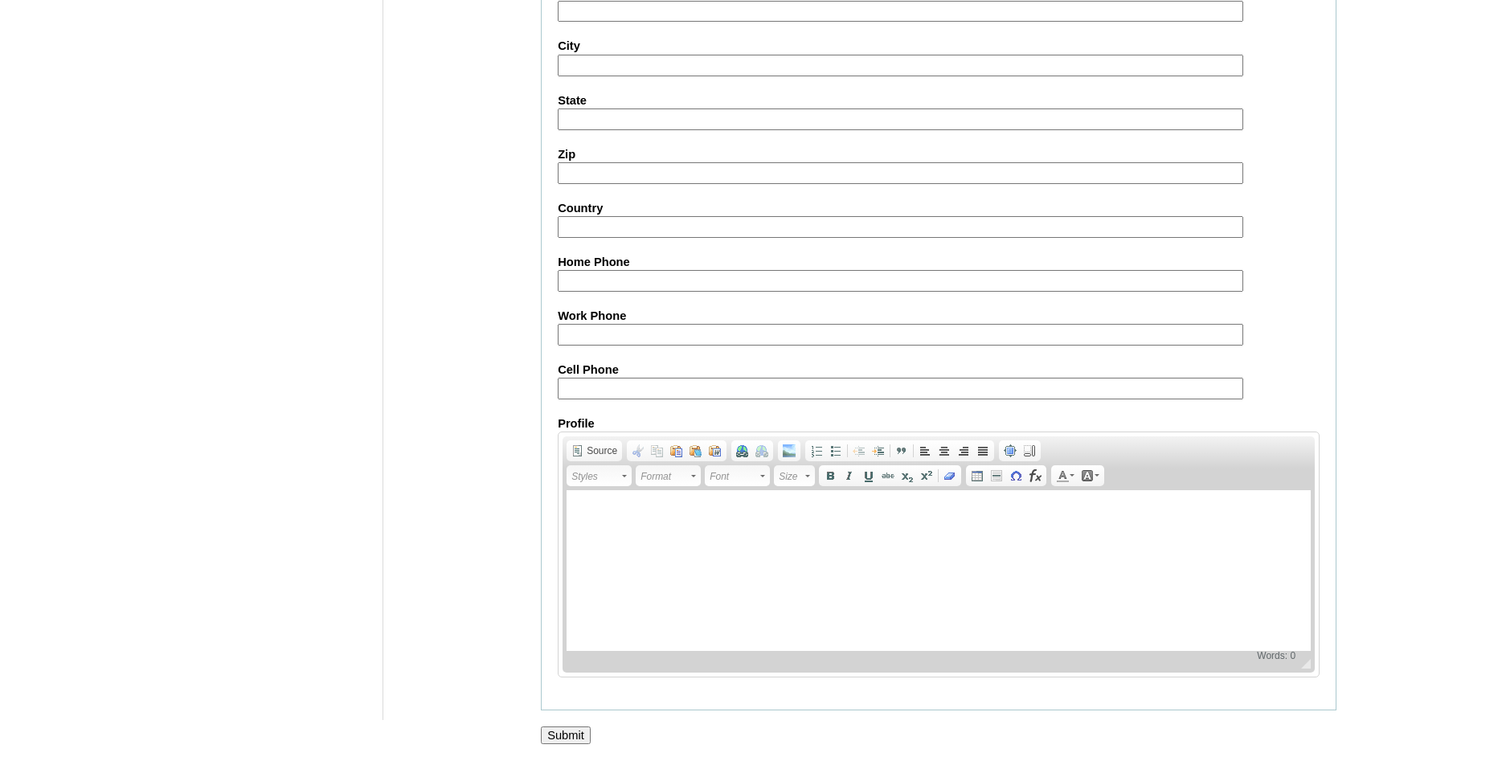
scroll to position [1711, 0]
click at [565, 735] on input "Submit" at bounding box center [566, 736] width 50 height 18
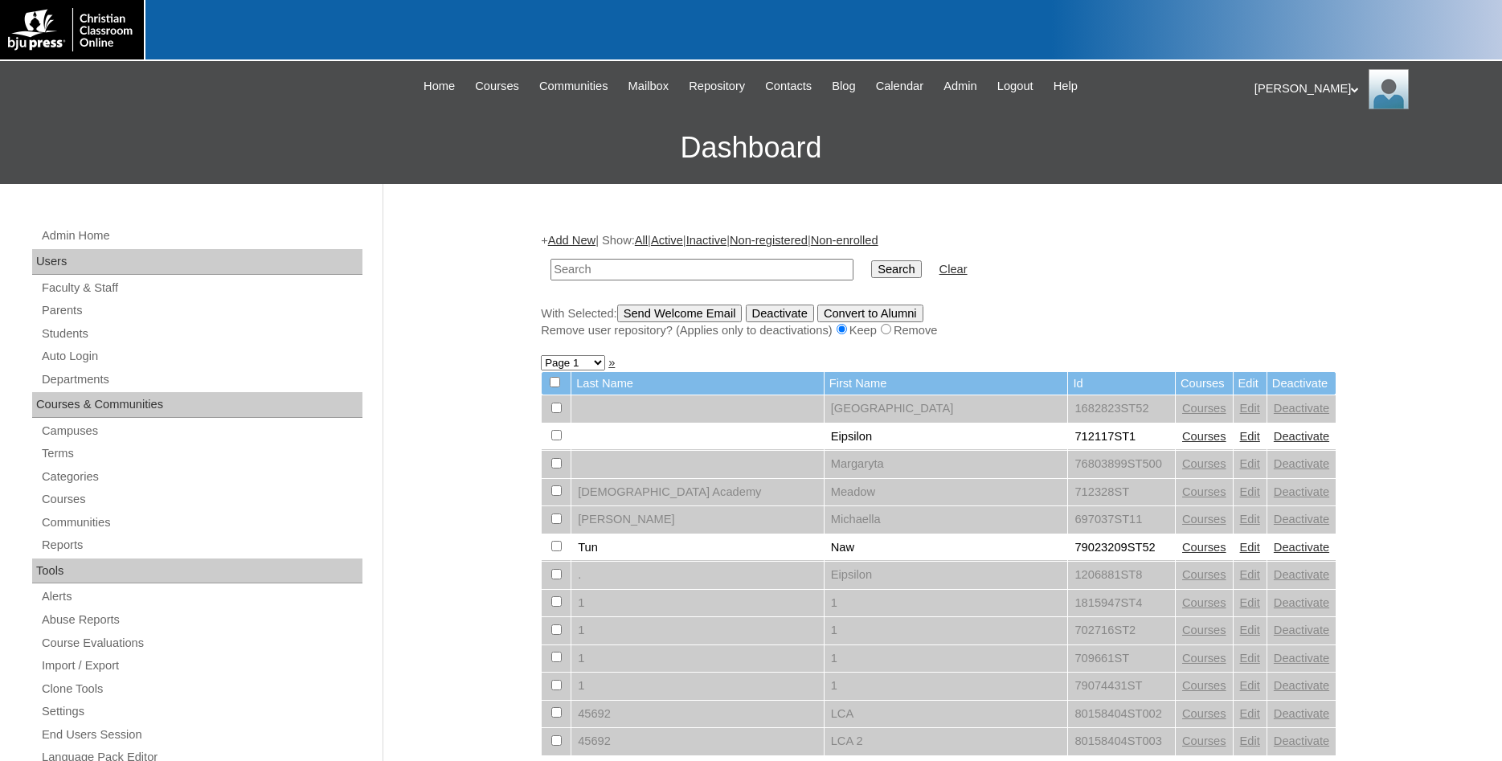
click at [700, 266] on input "text" at bounding box center [702, 270] width 303 height 22
type input "500047993"
click at [871, 260] on input "Search" at bounding box center [896, 269] width 50 height 18
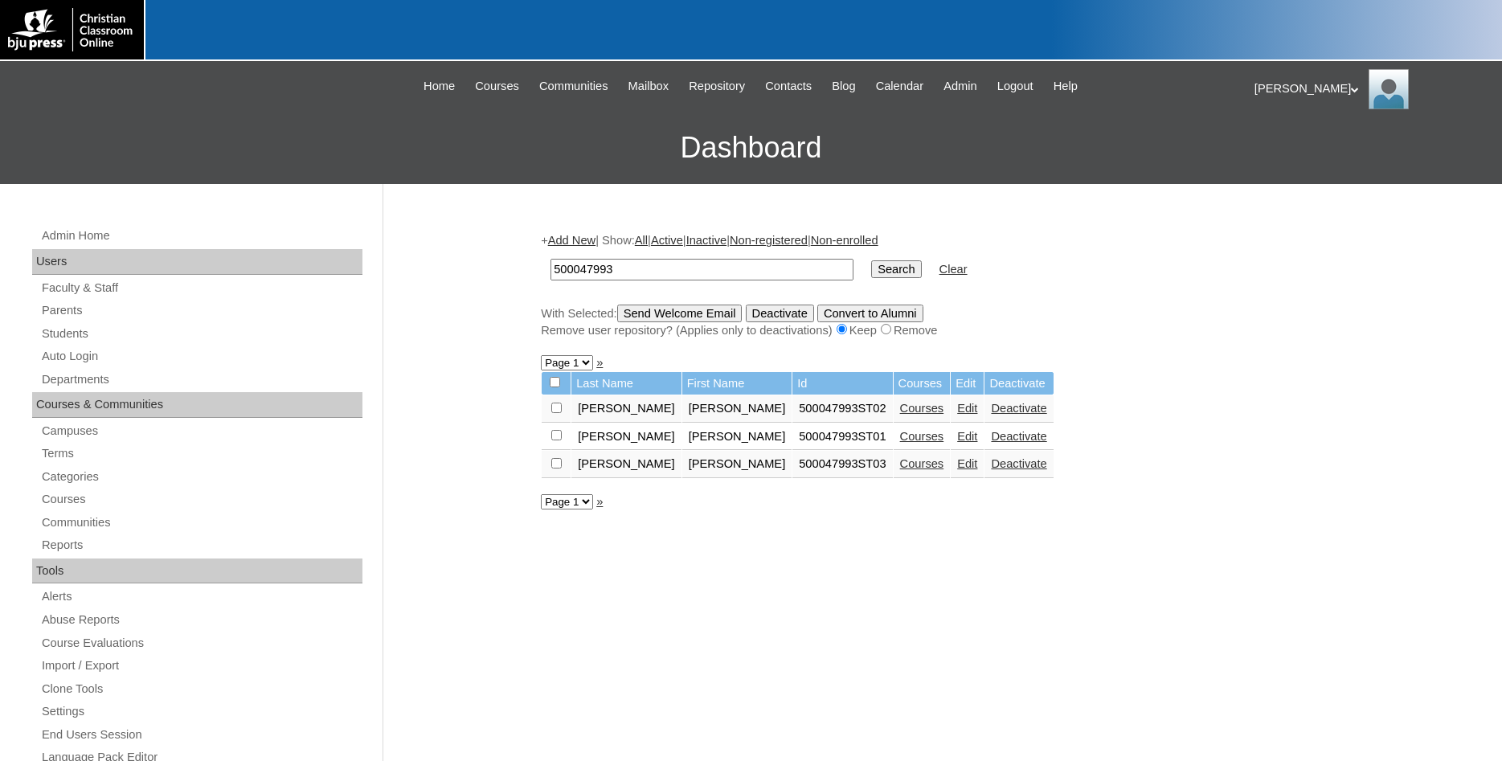
click at [900, 414] on link "Courses" at bounding box center [922, 408] width 44 height 13
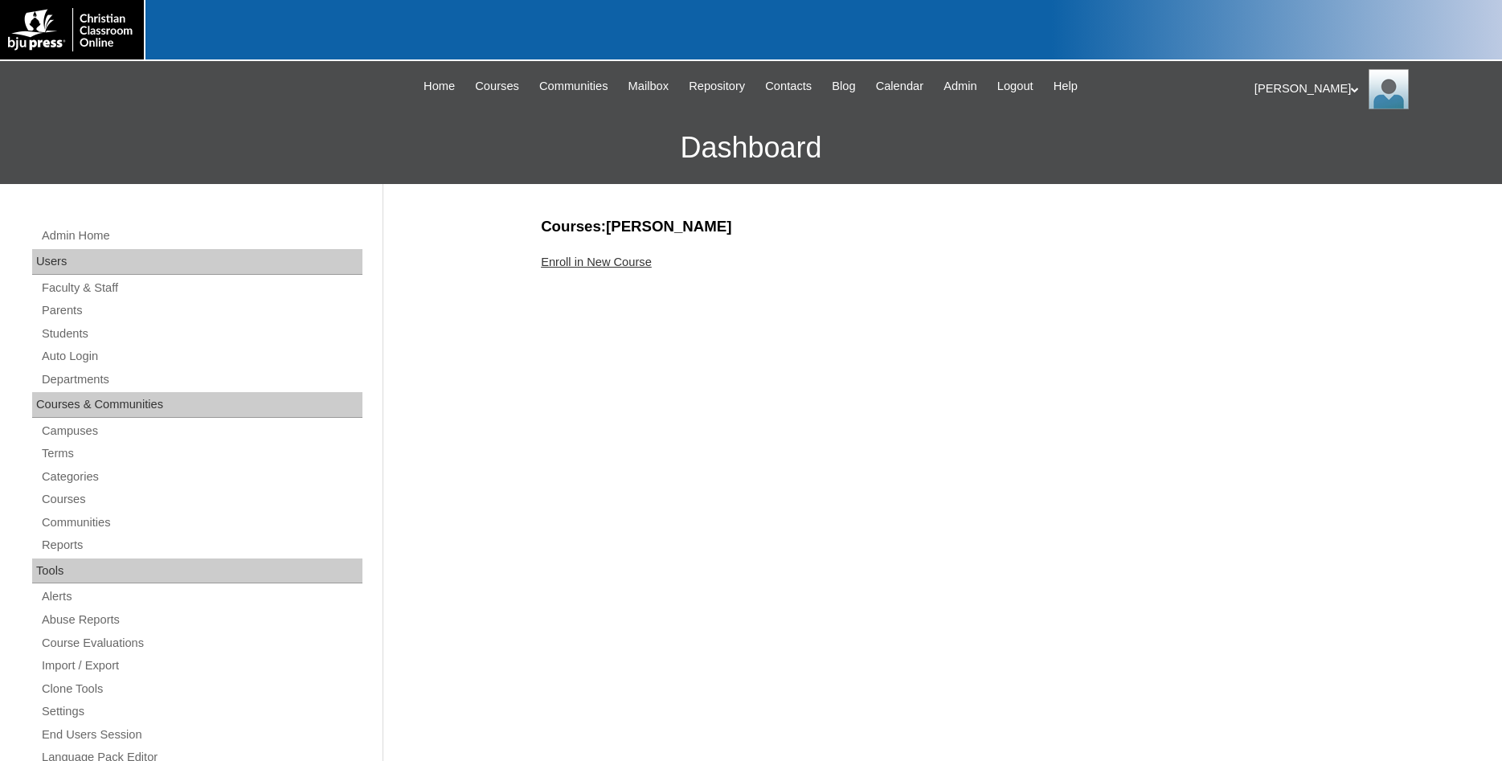
click at [593, 267] on link "Enroll in New Course" at bounding box center [596, 262] width 111 height 13
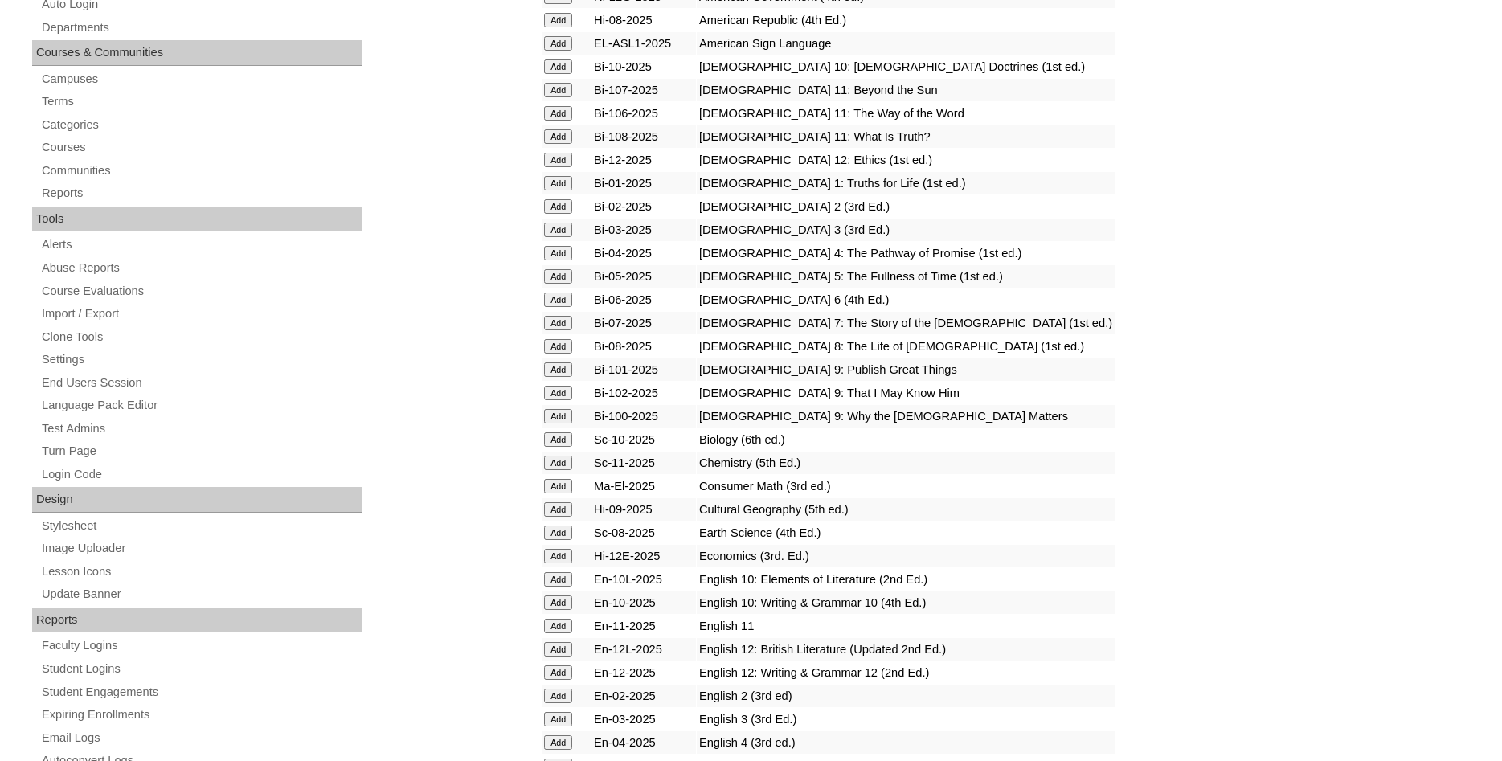
scroll to position [410, 0]
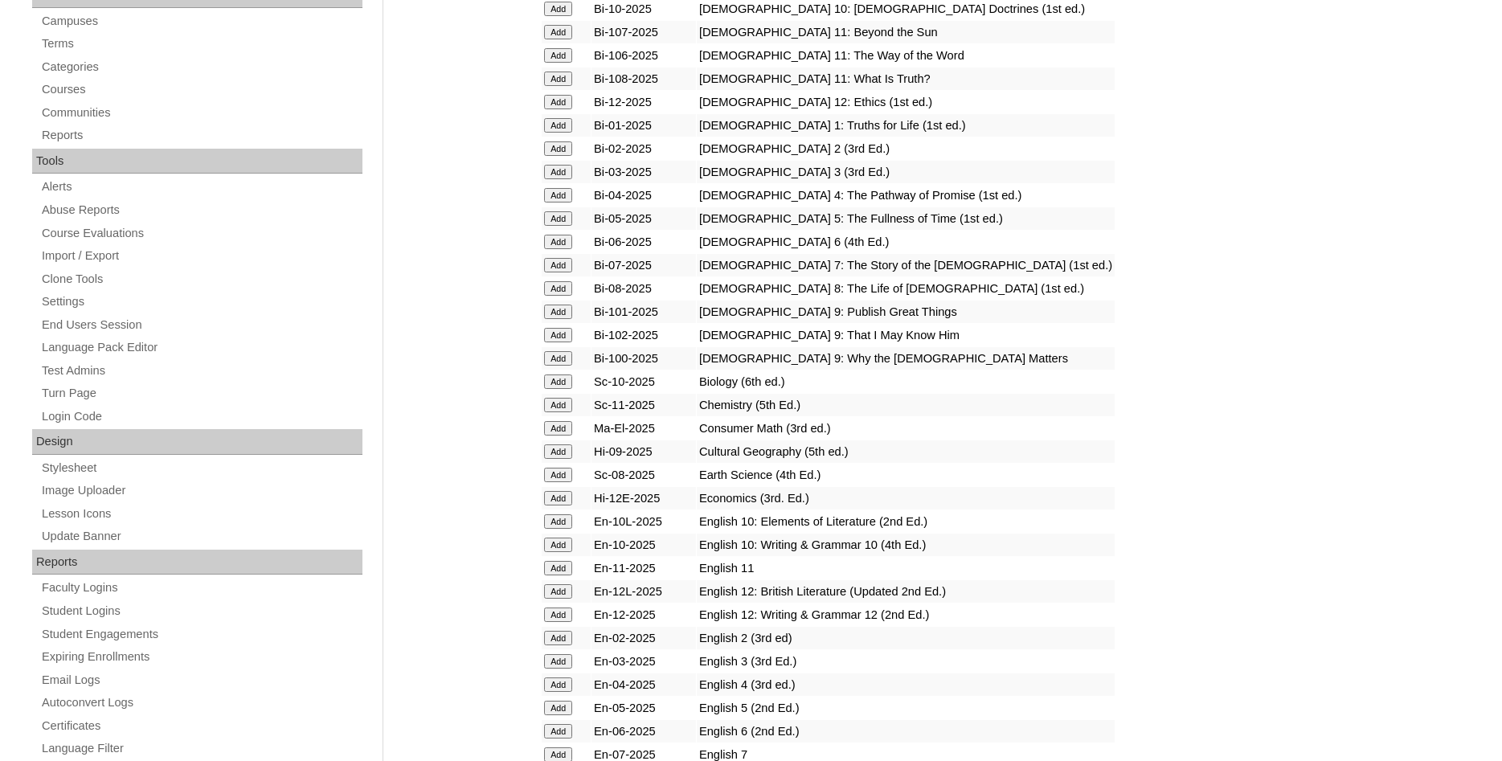
click at [559, 436] on input "Add" at bounding box center [558, 428] width 28 height 14
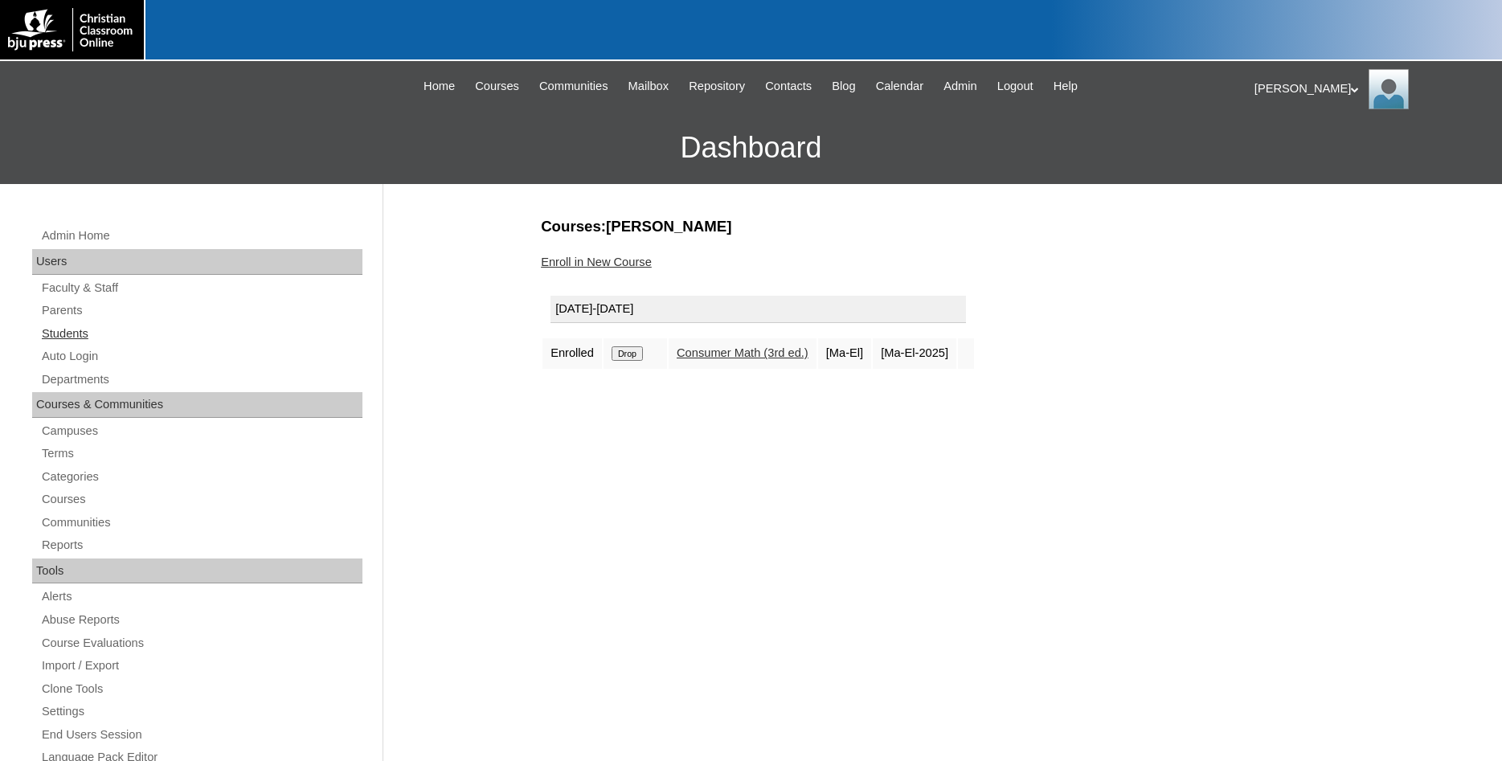
click at [80, 334] on link "Students" at bounding box center [201, 334] width 322 height 20
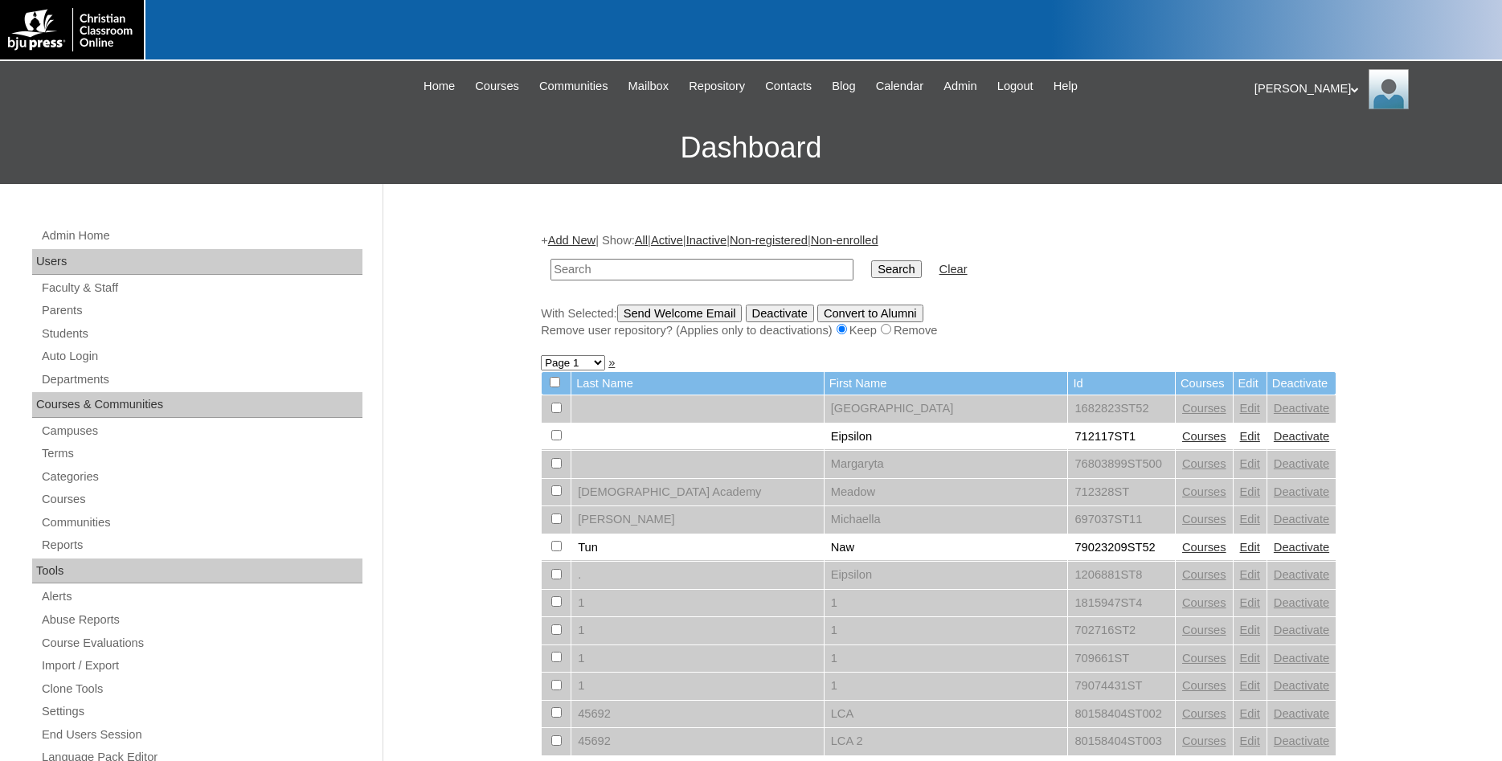
click at [719, 273] on input "text" at bounding box center [702, 270] width 303 height 22
type input "500047993"
click at [871, 260] on input "Search" at bounding box center [896, 269] width 50 height 18
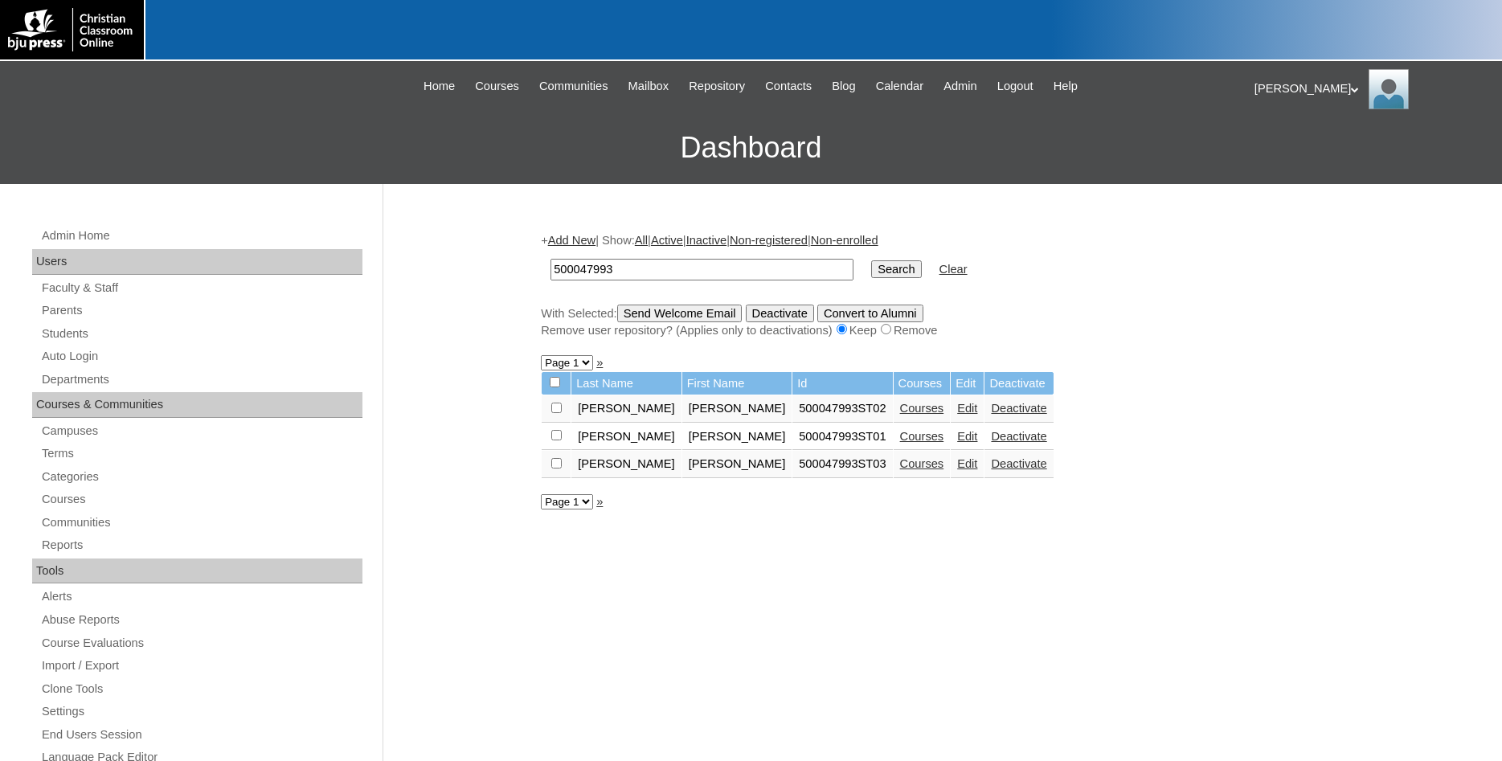
click at [900, 443] on link "Courses" at bounding box center [922, 436] width 44 height 13
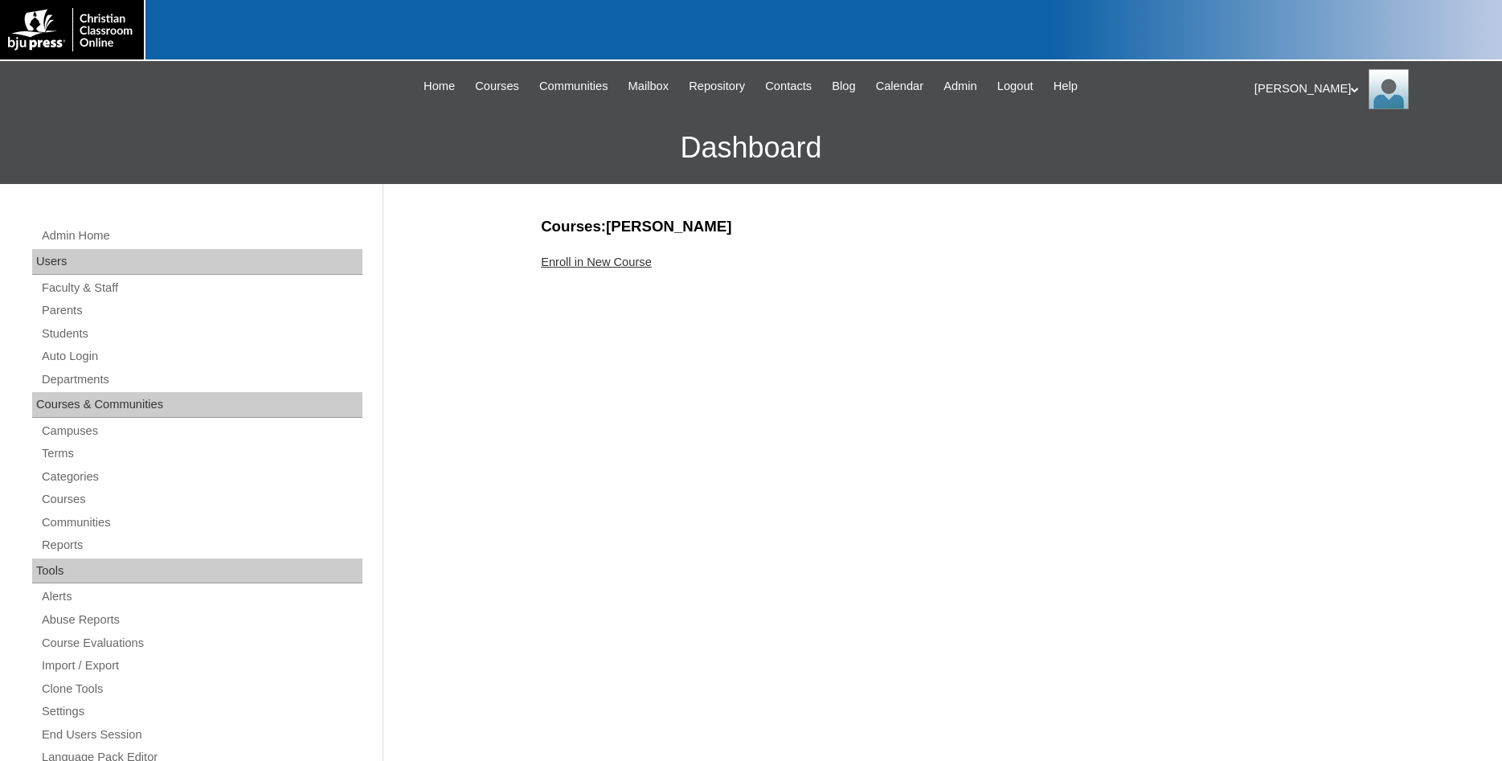
click at [620, 261] on link "Enroll in New Course" at bounding box center [596, 262] width 111 height 13
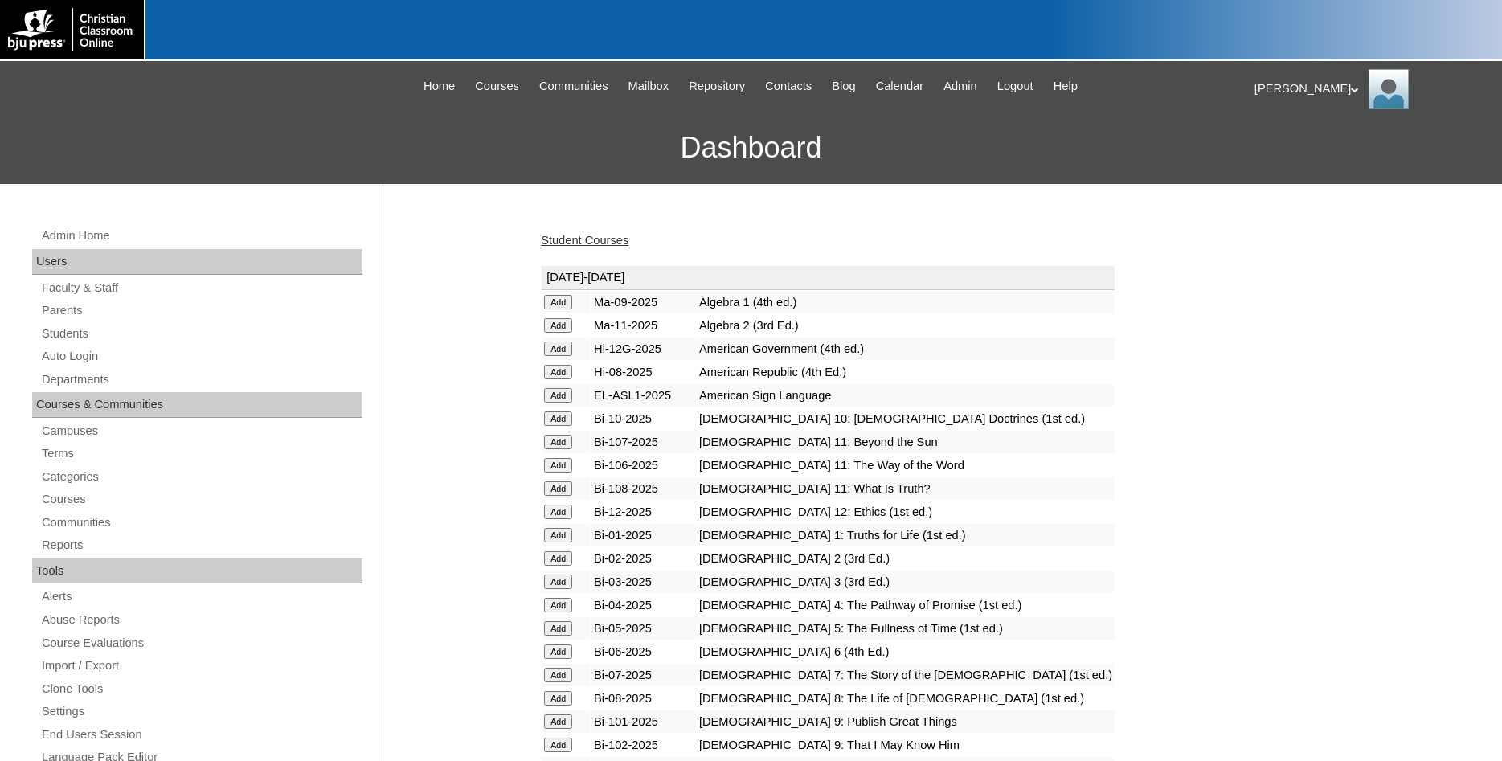
click at [553, 332] on input "Add" at bounding box center [558, 325] width 28 height 14
click at [77, 335] on link "Students" at bounding box center [201, 334] width 322 height 20
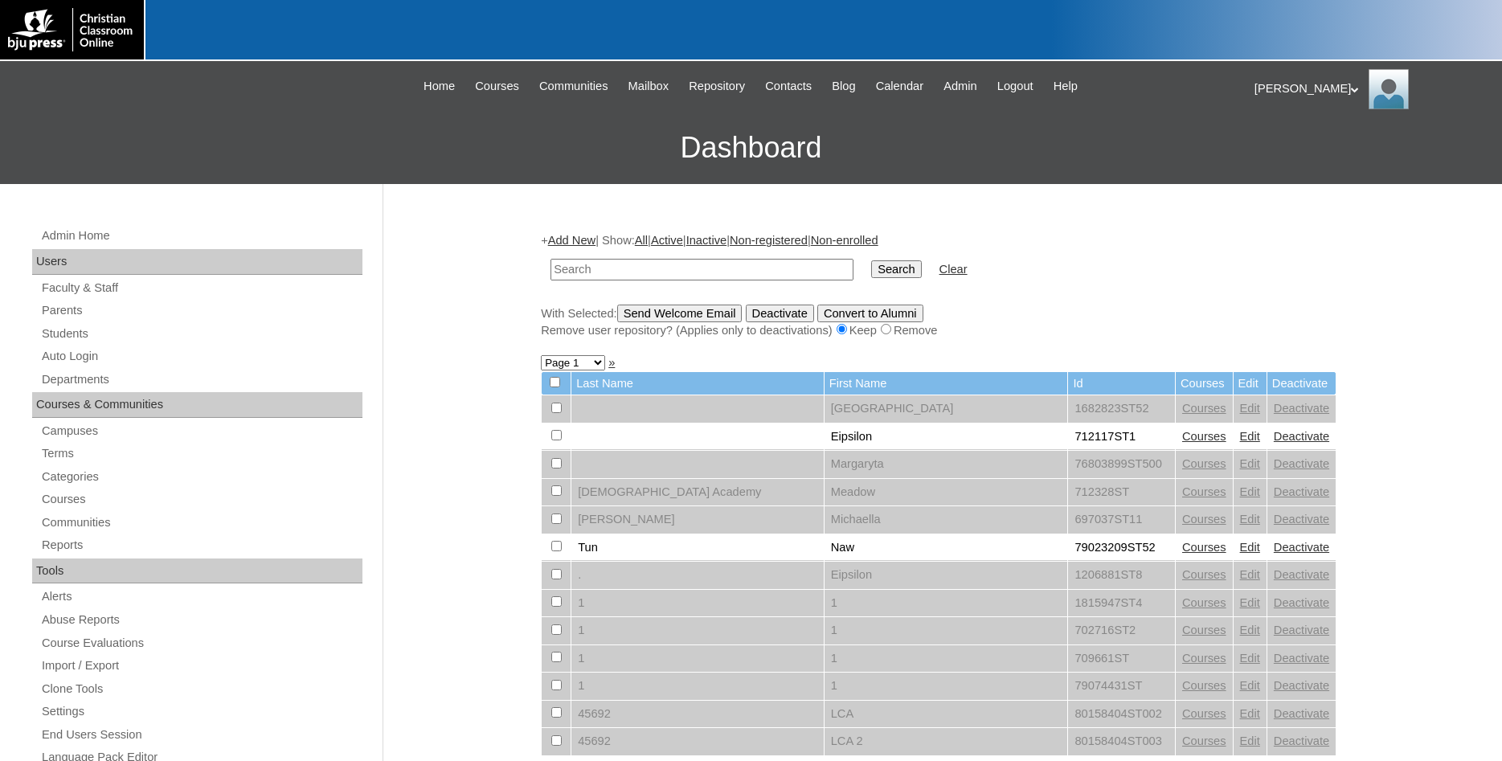
click at [711, 266] on input "text" at bounding box center [702, 270] width 303 height 22
type input "500047993"
click at [871, 260] on input "Search" at bounding box center [896, 269] width 50 height 18
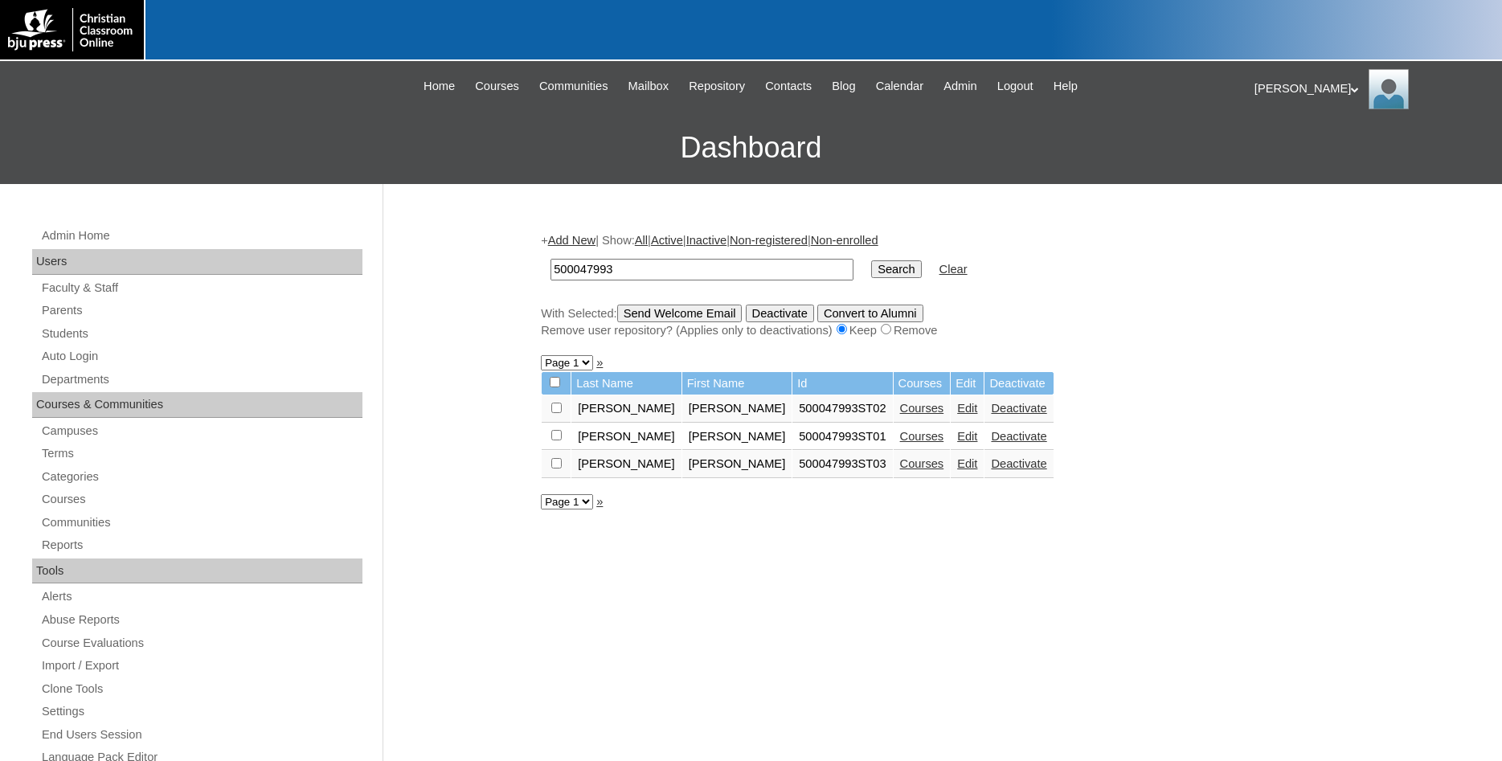
click at [900, 470] on link "Courses" at bounding box center [922, 463] width 44 height 13
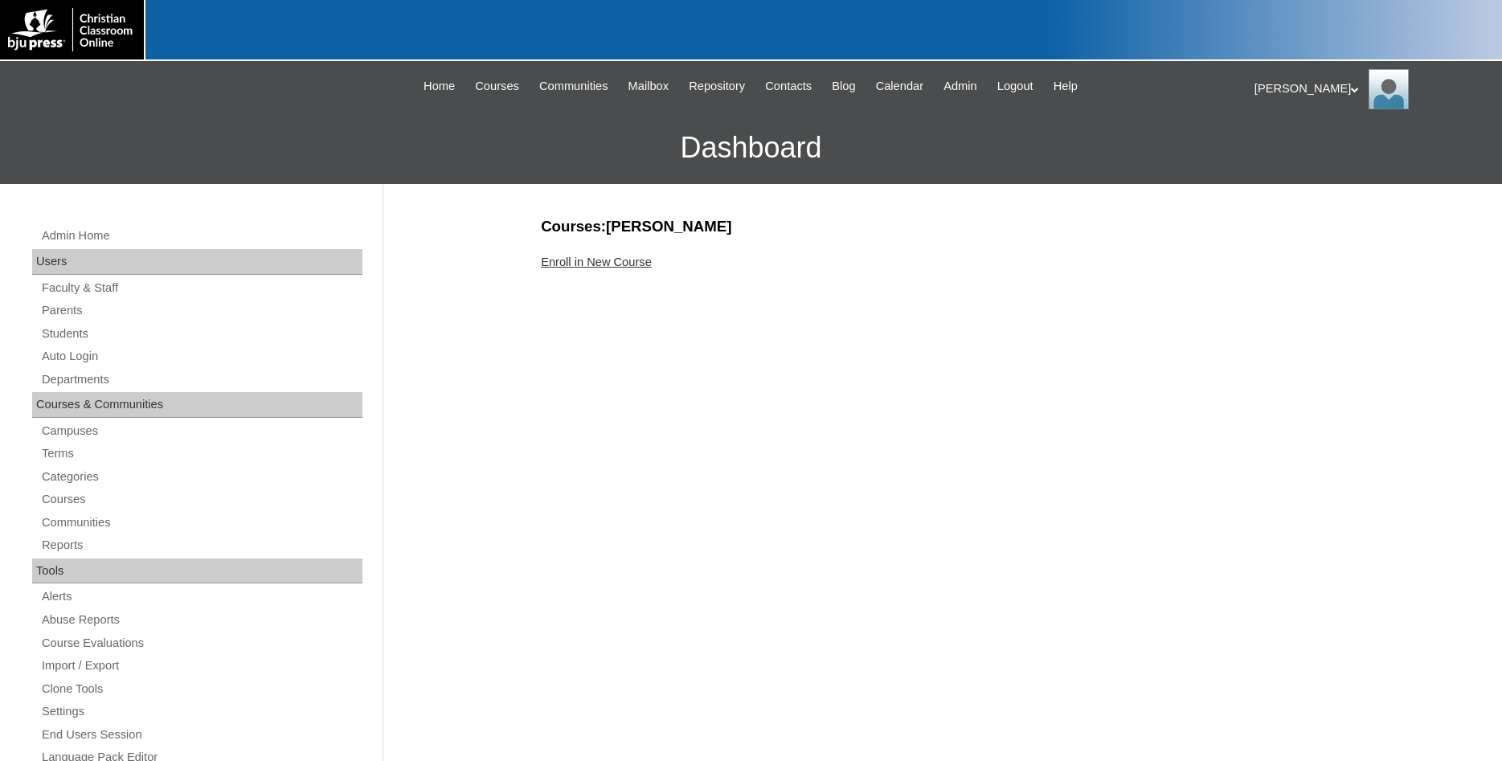
click at [602, 264] on link "Enroll in New Course" at bounding box center [596, 262] width 111 height 13
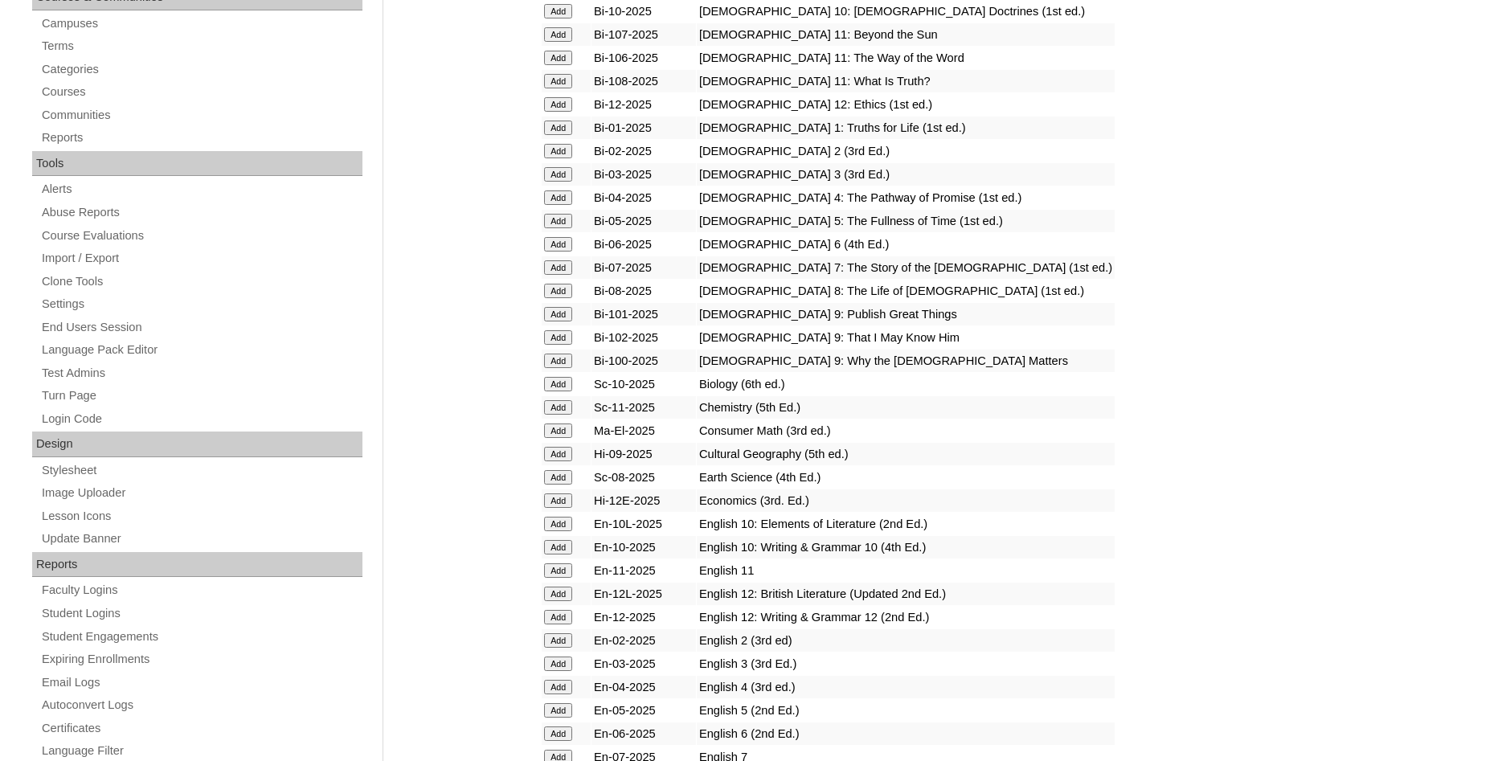
scroll to position [410, 0]
click at [556, 436] on input "Add" at bounding box center [558, 428] width 28 height 14
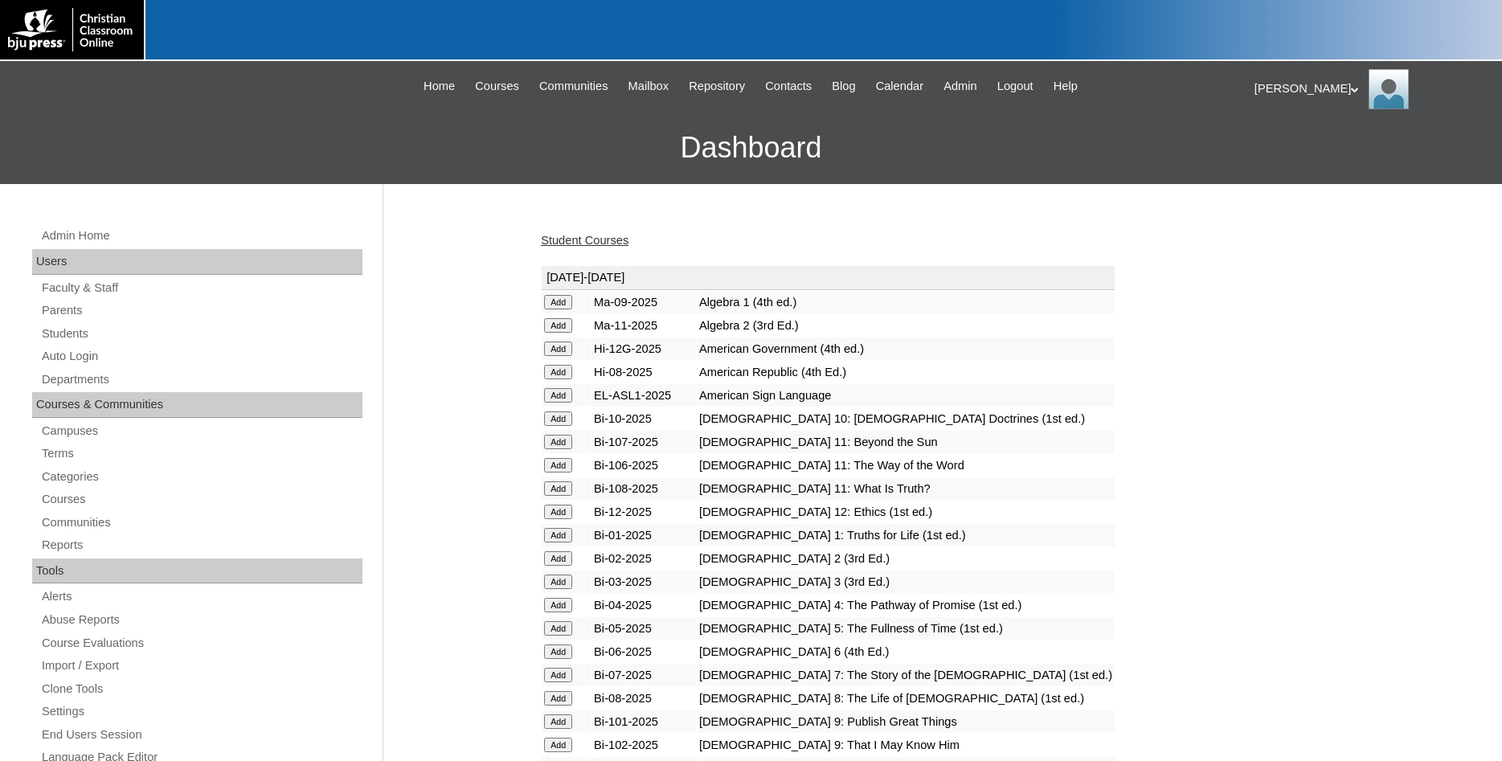
click at [614, 239] on link "Student Courses" at bounding box center [585, 240] width 88 height 13
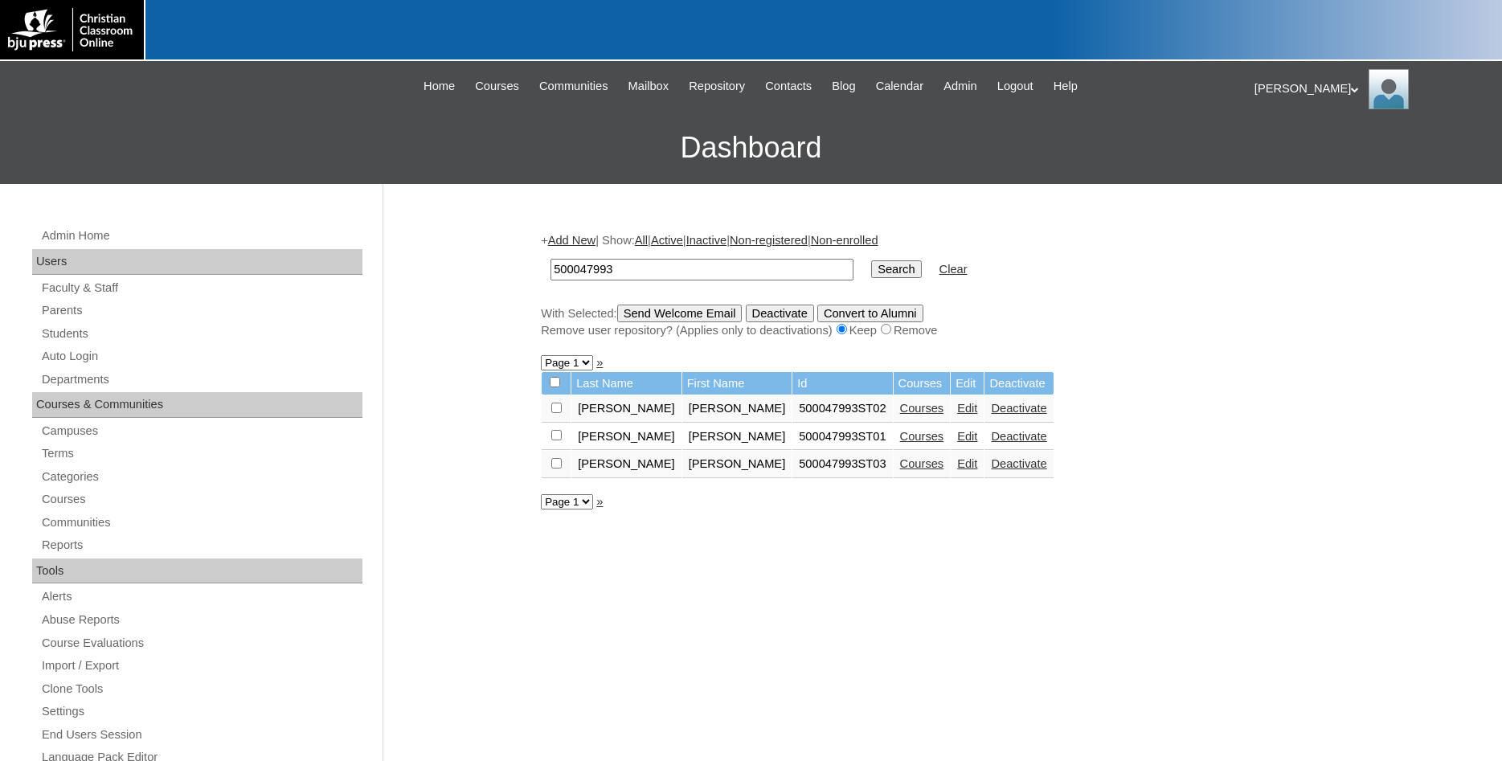
click at [900, 443] on link "Courses" at bounding box center [922, 436] width 44 height 13
click at [900, 415] on link "Courses" at bounding box center [922, 408] width 44 height 13
click at [560, 413] on input "checkbox" at bounding box center [556, 408] width 10 height 10
checkbox input "true"
click at [555, 439] on input "checkbox" at bounding box center [556, 435] width 10 height 10
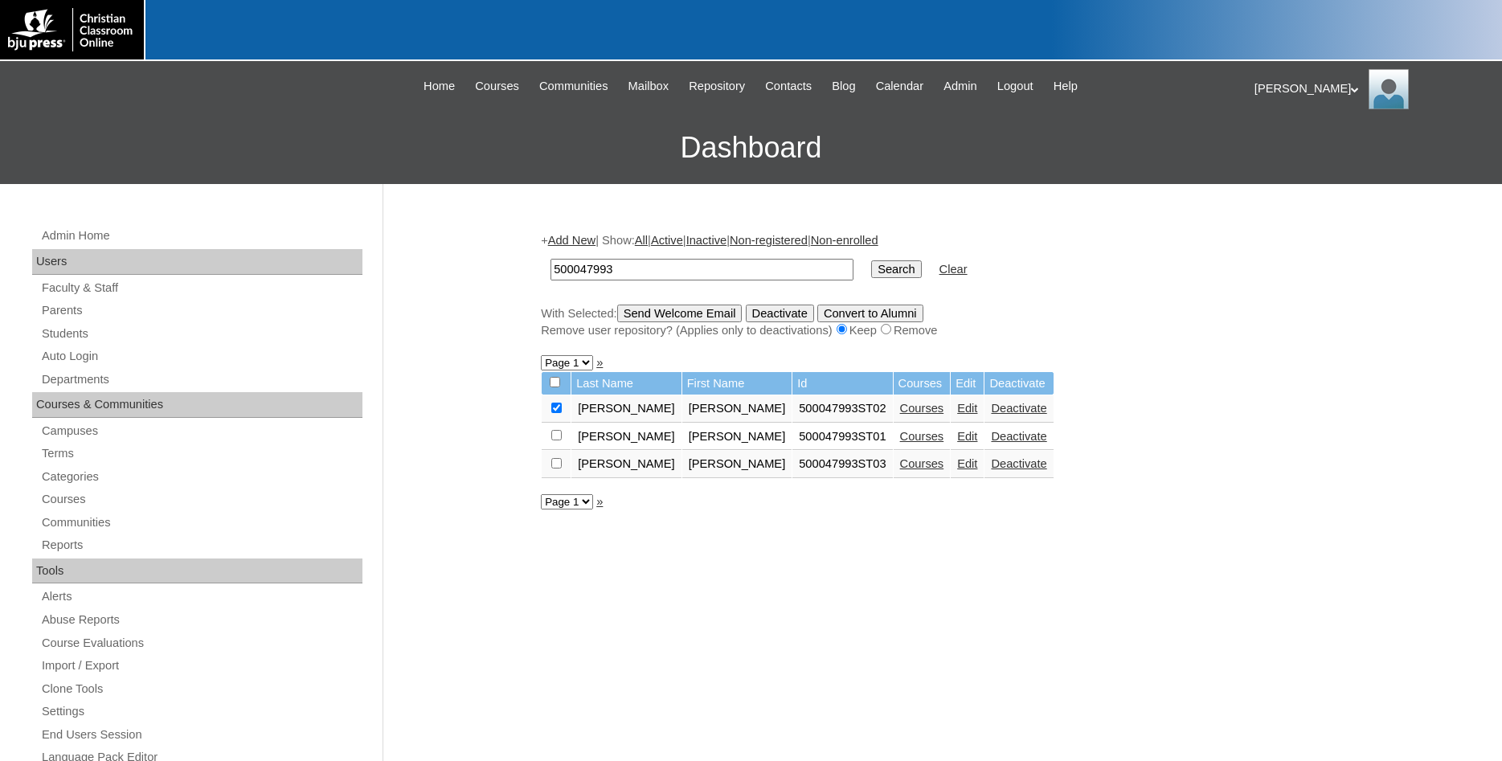
checkbox input "true"
click at [555, 469] on input "checkbox" at bounding box center [556, 463] width 10 height 10
checkbox input "true"
click at [735, 321] on input "Send Welcome Email" at bounding box center [679, 314] width 125 height 18
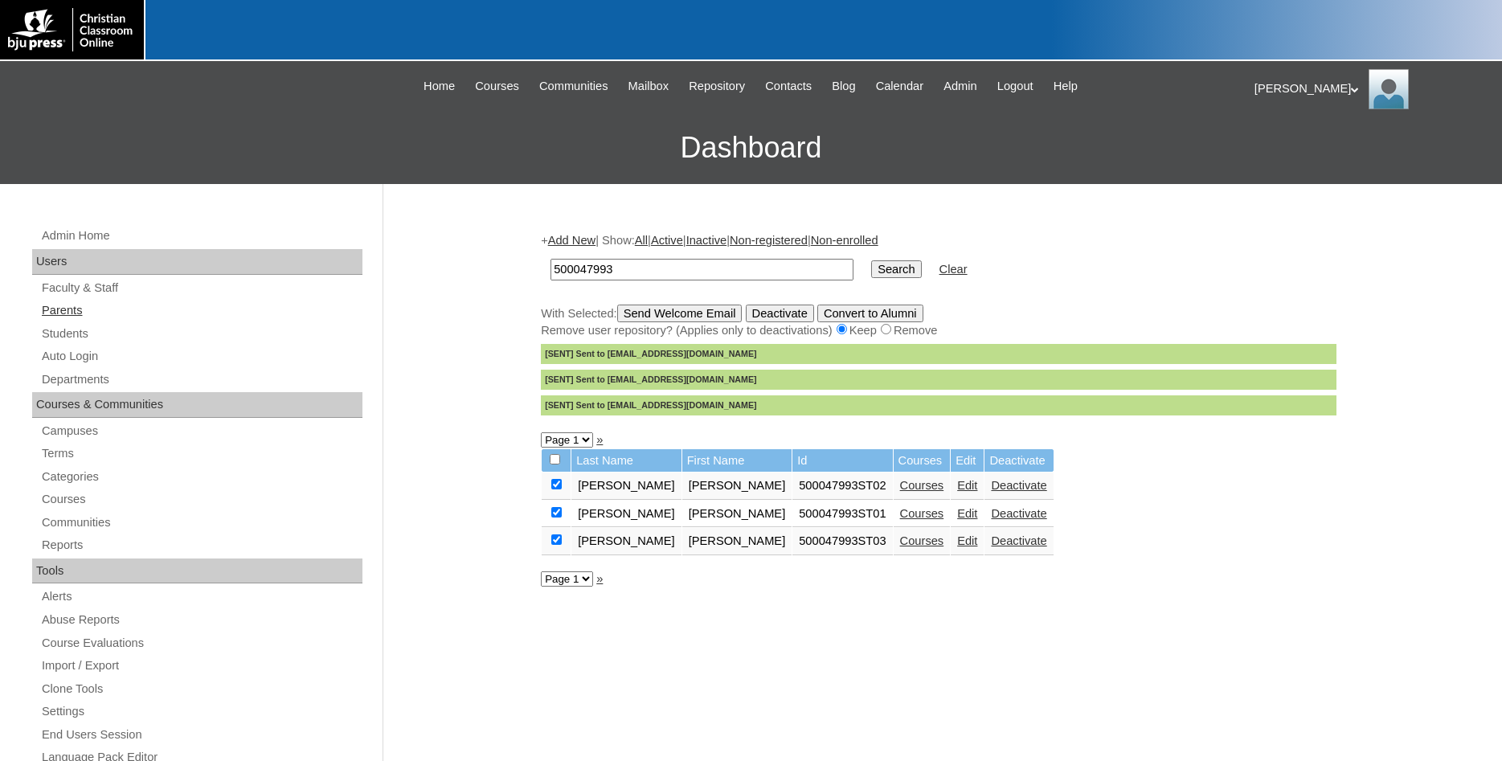
click at [73, 309] on link "Parents" at bounding box center [201, 311] width 322 height 20
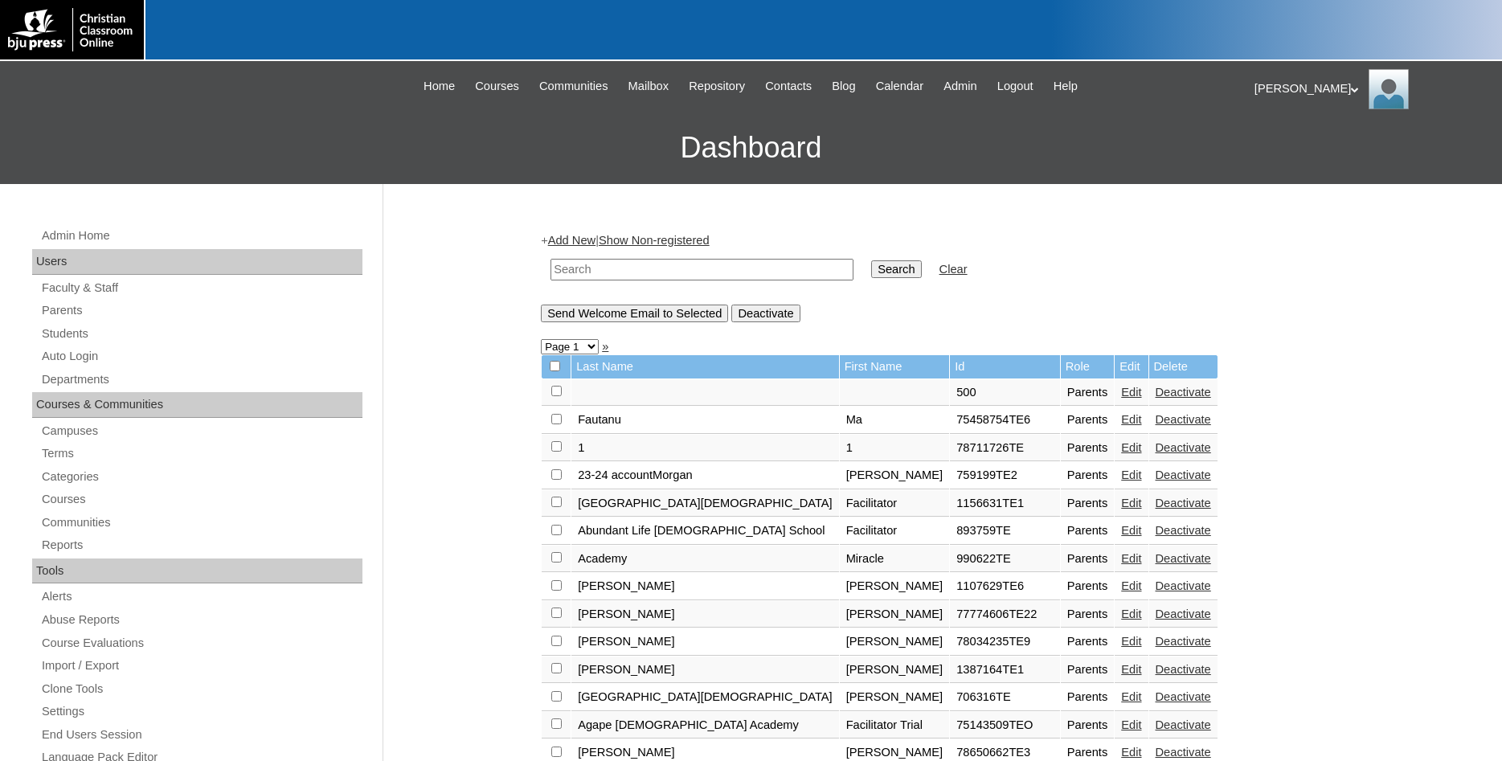
click at [677, 270] on input "text" at bounding box center [702, 270] width 303 height 22
type input "500047993"
click at [871, 260] on input "Search" at bounding box center [896, 269] width 50 height 18
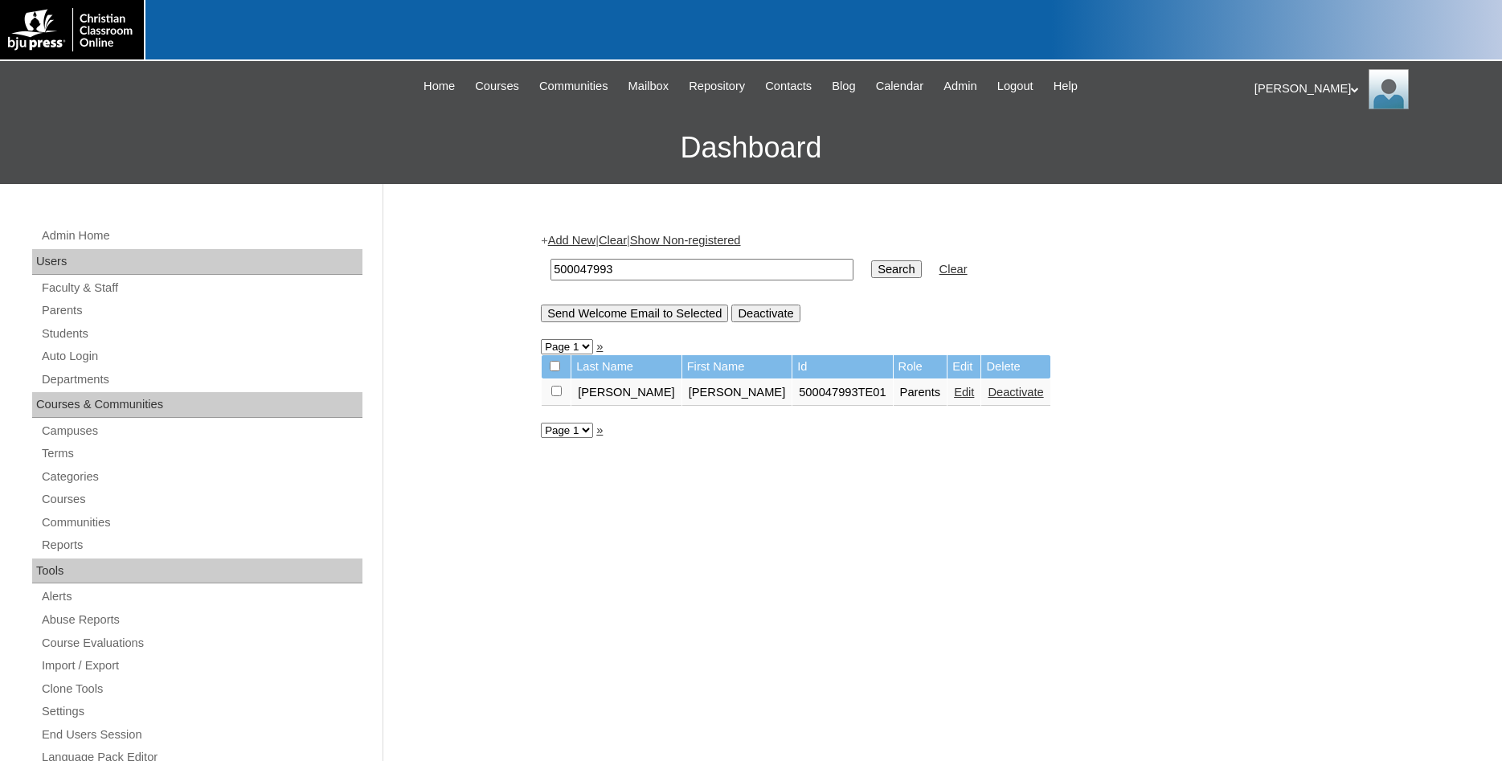
click at [557, 396] on input "checkbox" at bounding box center [556, 391] width 10 height 10
checkbox input "true"
click at [603, 322] on input "Send Welcome Email to Selected" at bounding box center [634, 314] width 187 height 18
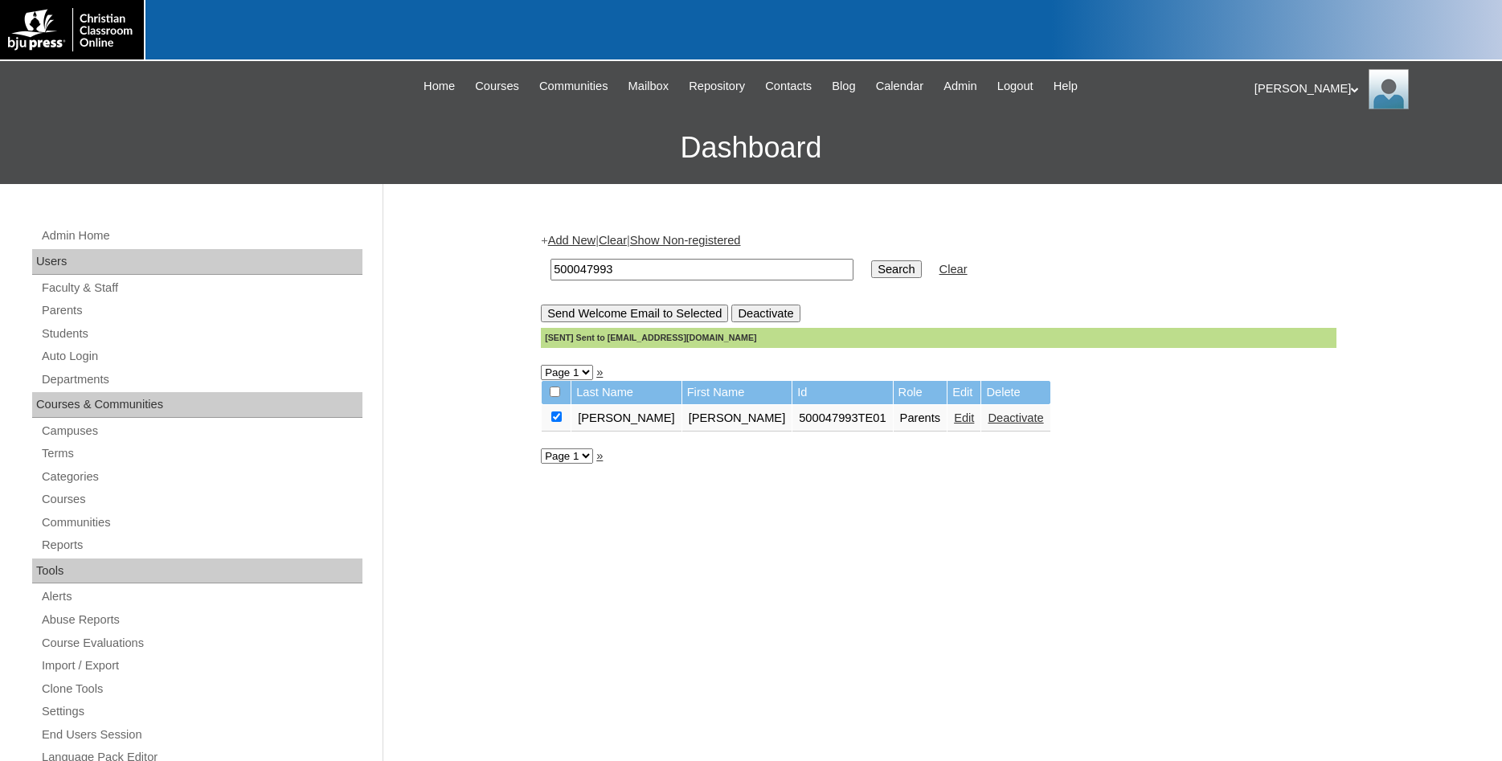
click at [21, 208] on div "Admin Home Users Faculty & Staff Parents Students Auto Login Departments Course…" at bounding box center [199, 726] width 367 height 1084
click at [954, 424] on link "Edit" at bounding box center [964, 418] width 20 height 13
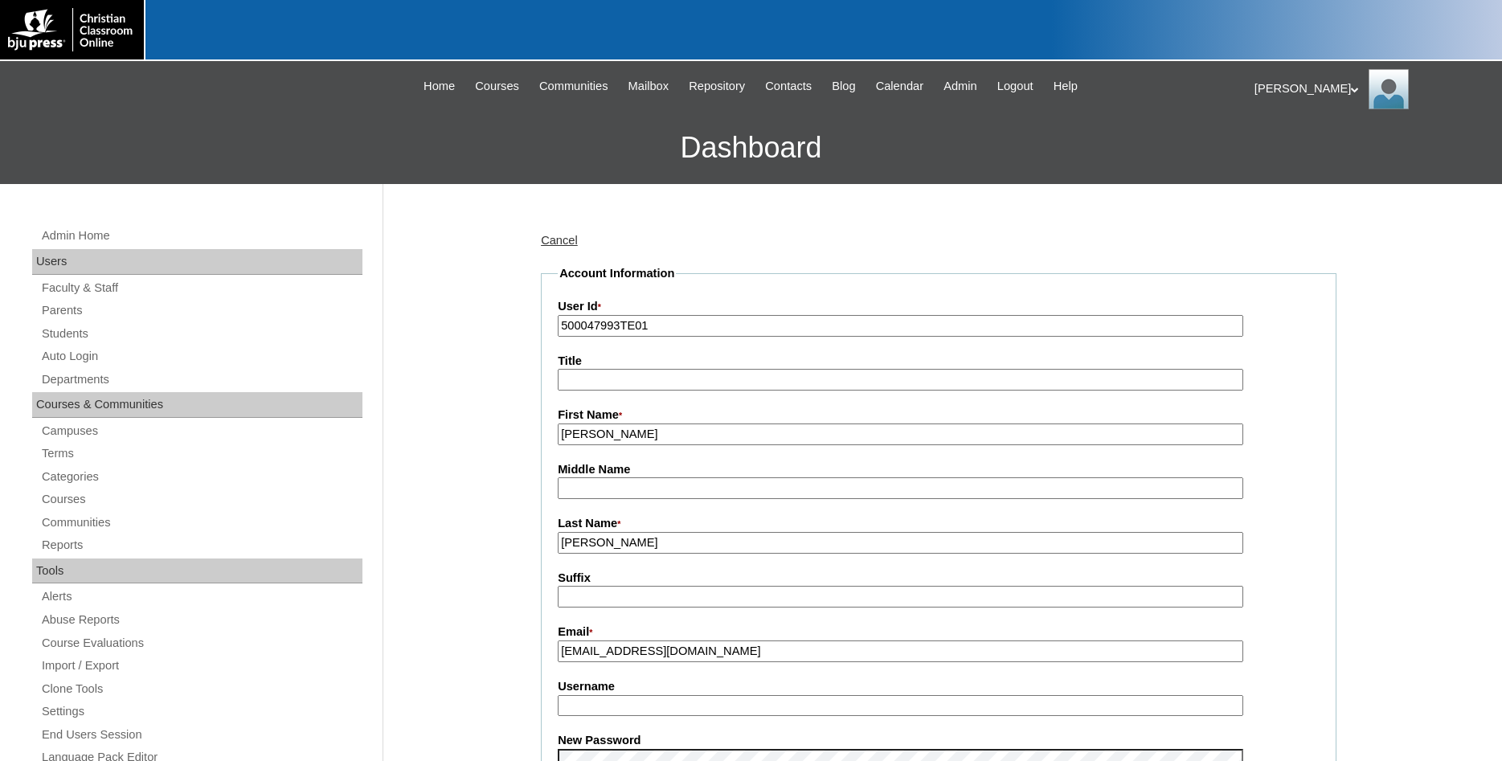
drag, startPoint x: 742, startPoint y: 664, endPoint x: 490, endPoint y: 652, distance: 251.9
drag, startPoint x: 716, startPoint y: 657, endPoint x: 491, endPoint y: 657, distance: 225.1
click at [558, 657] on input "mdryelegacyhsco@gmail.com" at bounding box center [901, 652] width 686 height 22
click at [84, 355] on link "Auto Login" at bounding box center [201, 356] width 322 height 20
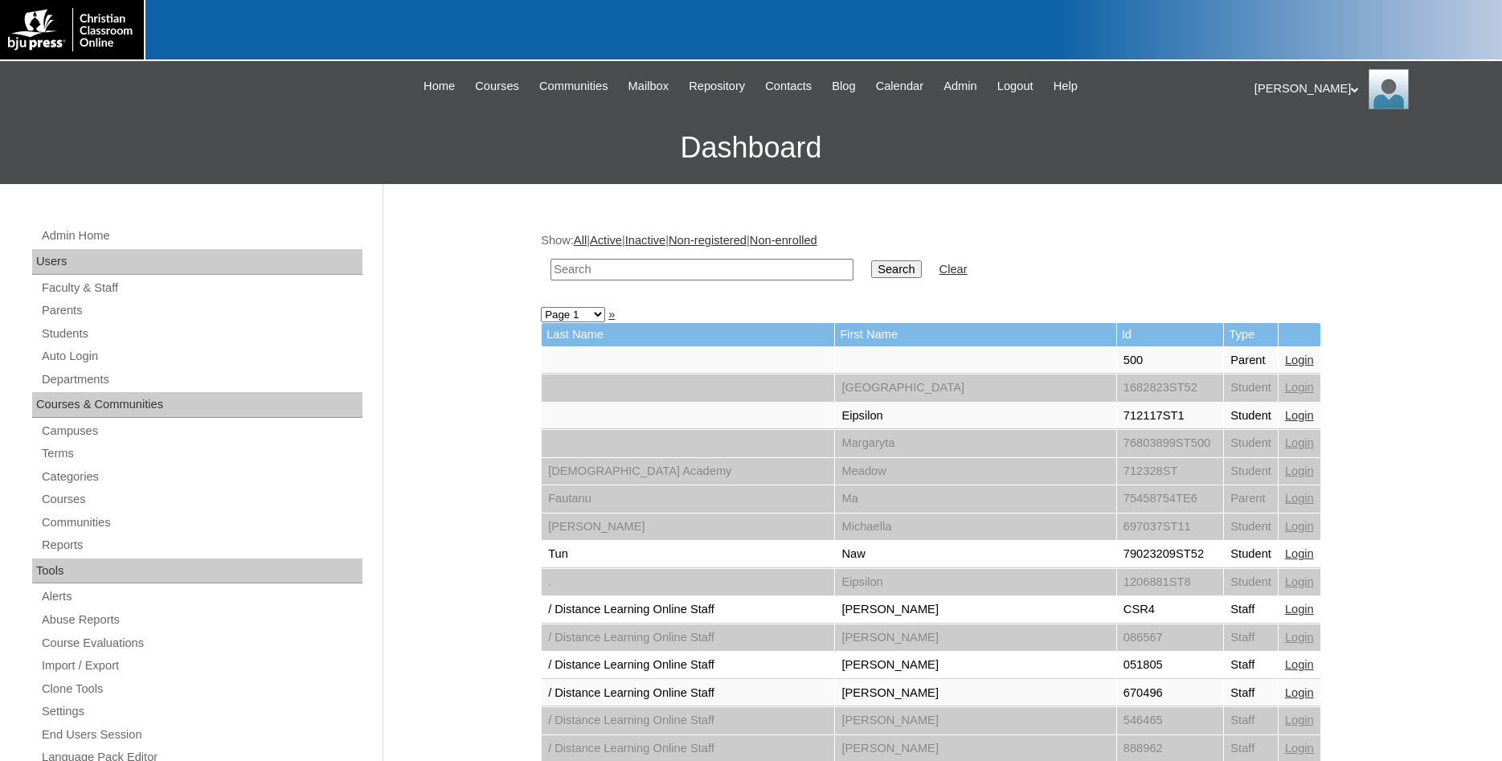
click at [701, 273] on input "text" at bounding box center [702, 270] width 303 height 22
type input "699409"
click at [871, 260] on input "Search" at bounding box center [896, 269] width 50 height 18
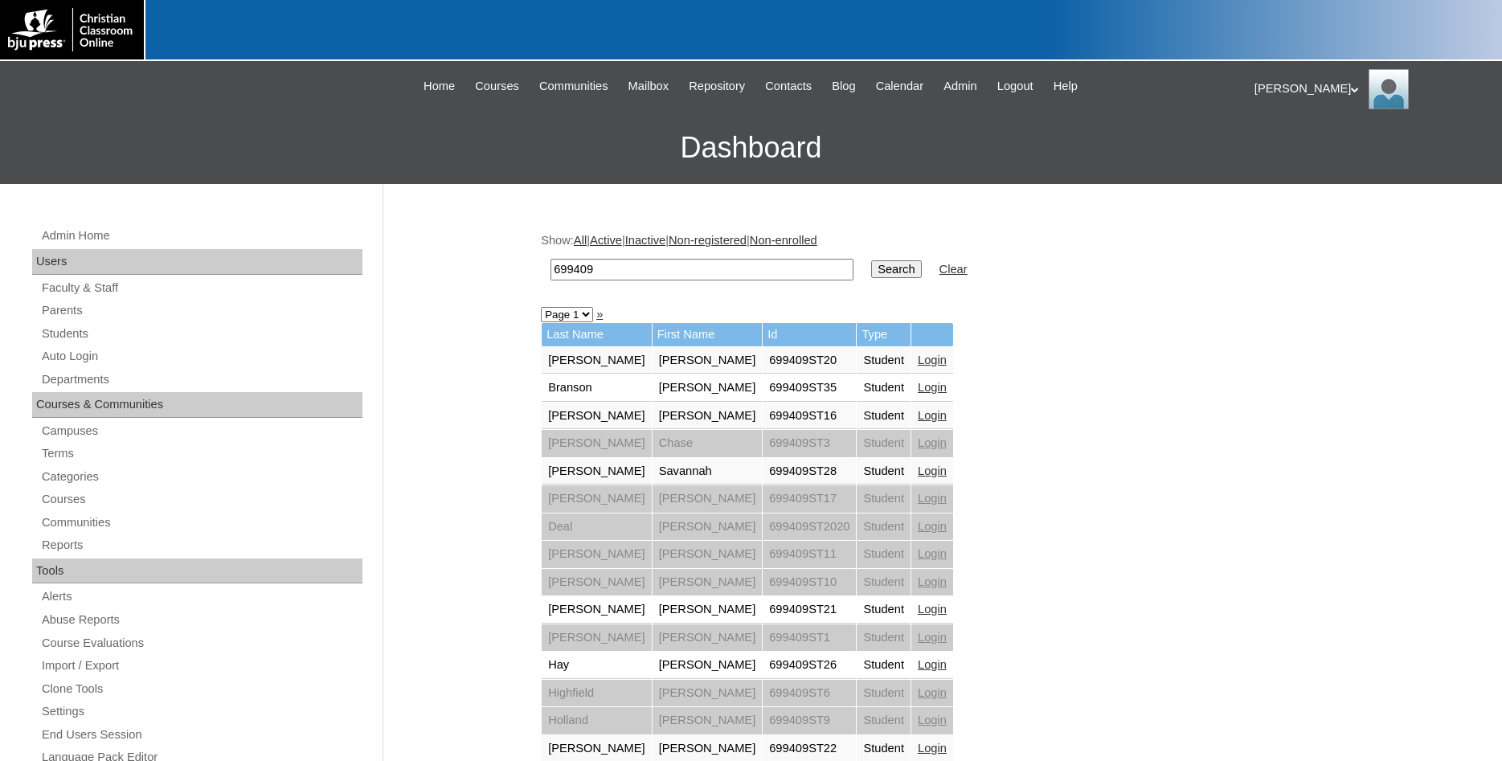
click at [872, 270] on input "Search" at bounding box center [896, 269] width 50 height 18
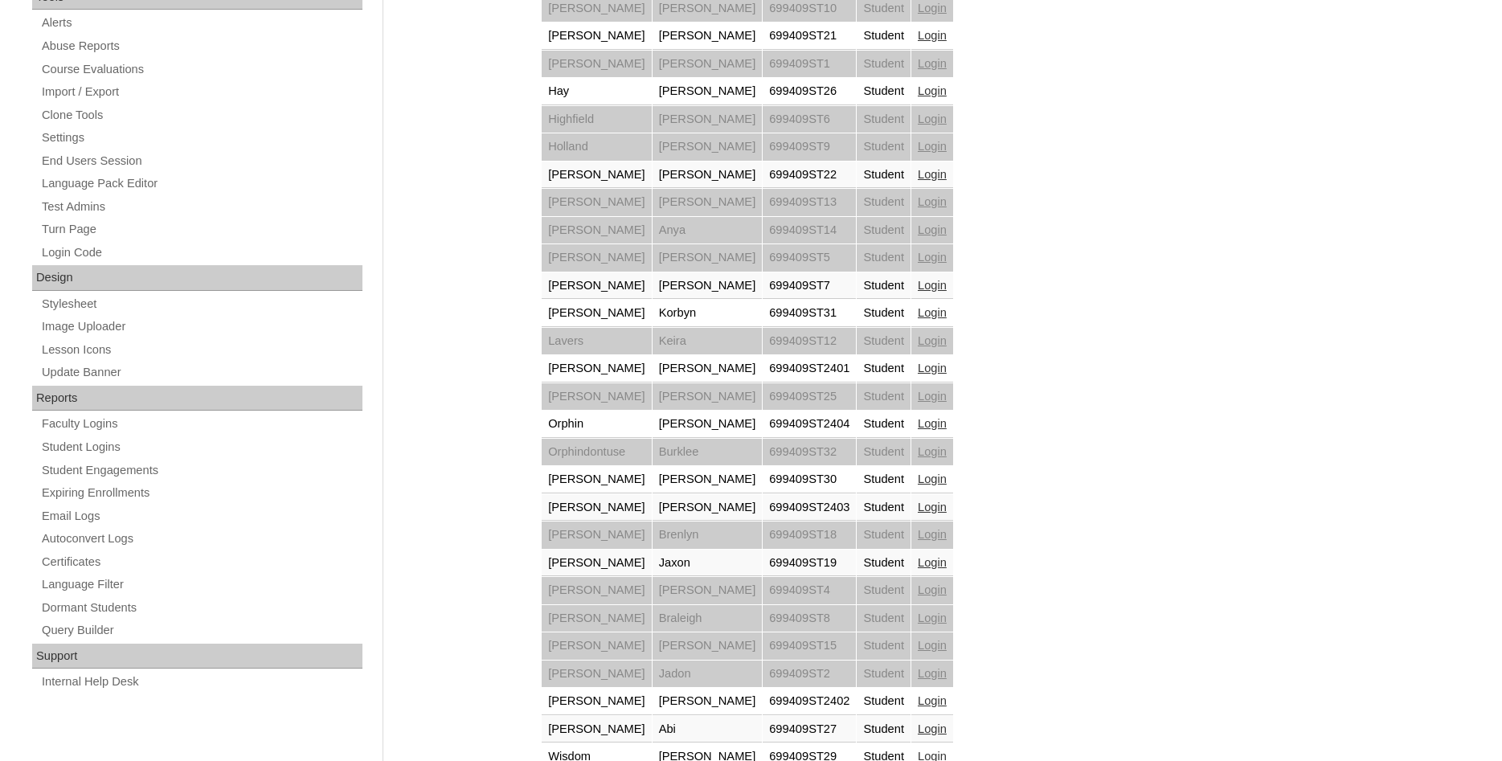
scroll to position [662, 0]
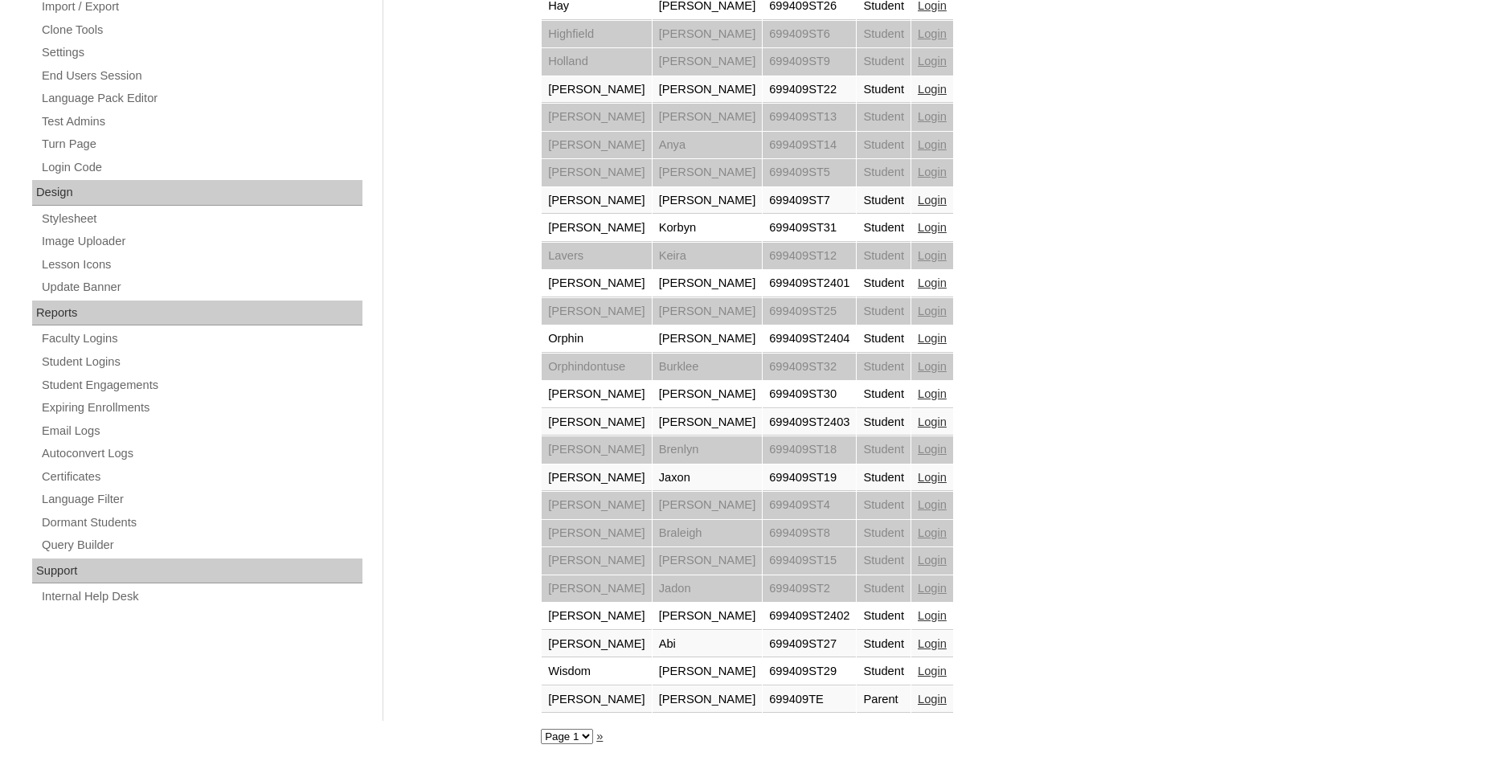
click at [918, 701] on link "Login" at bounding box center [932, 699] width 29 height 13
